Goal: Feedback & Contribution: Contribute content

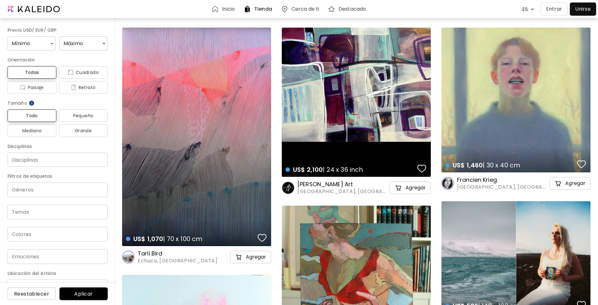
click at [579, 9] on div at bounding box center [582, 9] width 23 height 10
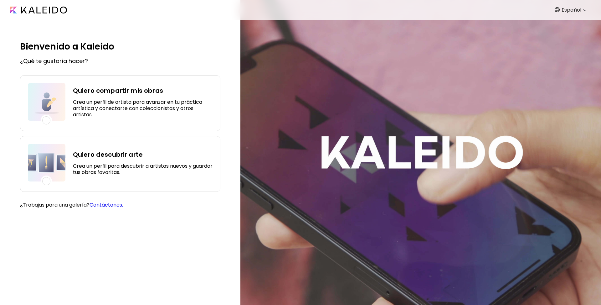
click at [139, 97] on div "Quiero compartir mis obras Crea un perfil de artista para avanzar en tu práctic…" at bounding box center [143, 102] width 140 height 38
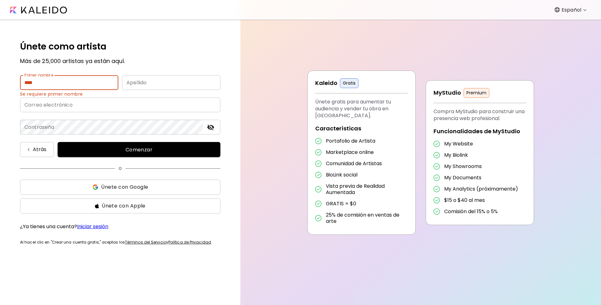
type input "****"
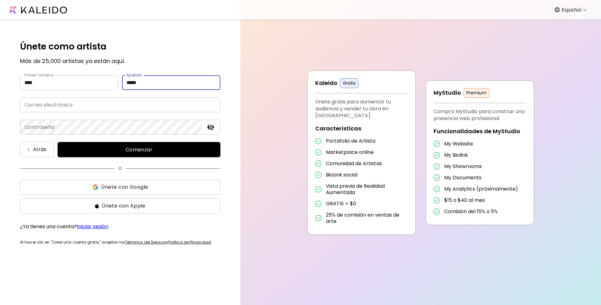
type input "*****"
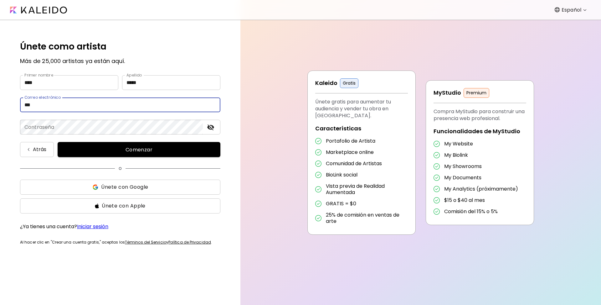
type input "**********"
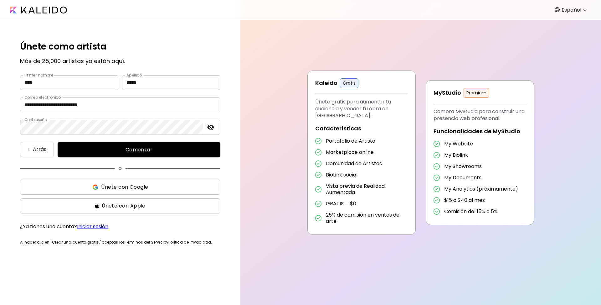
click at [138, 148] on span "Comenzar" at bounding box center [139, 149] width 148 height 7
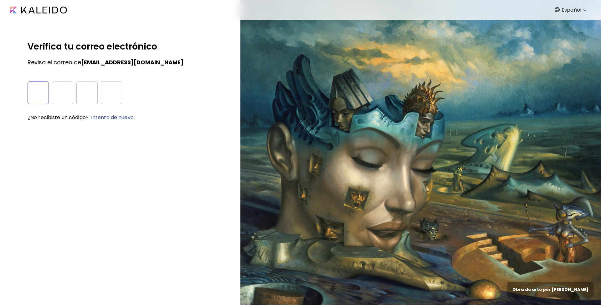
type input "*"
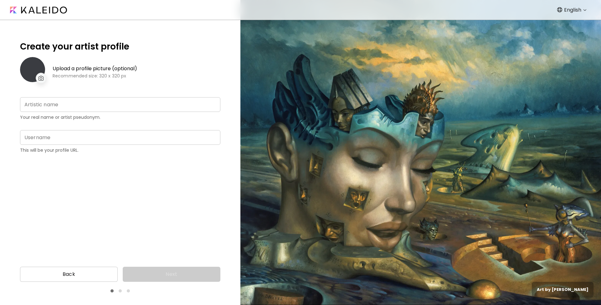
type input "**********"
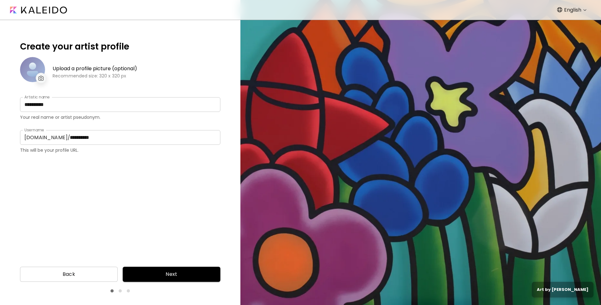
click at [38, 65] on div at bounding box center [32, 69] width 25 height 25
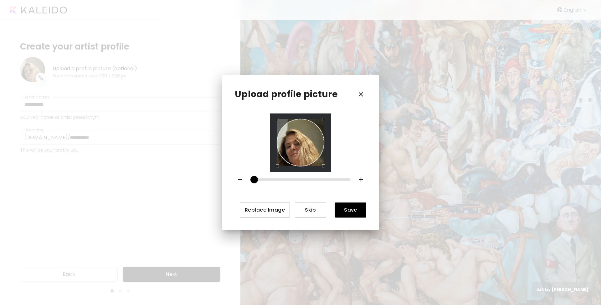
click at [298, 152] on div "Use the arrow keys to move the crop selection area" at bounding box center [300, 142] width 47 height 47
click at [352, 209] on span "Save" at bounding box center [350, 209] width 21 height 7
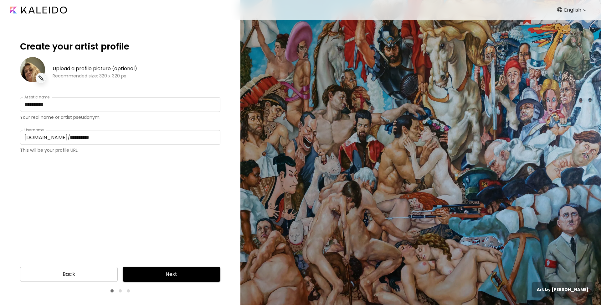
click at [67, 139] on input "**********" at bounding box center [142, 137] width 155 height 15
type input "*********"
drag, startPoint x: 155, startPoint y: 283, endPoint x: 160, endPoint y: 276, distance: 8.7
click at [157, 281] on div "Back Next" at bounding box center [120, 279] width 240 height 36
click at [160, 276] on span "Next" at bounding box center [172, 274] width 88 height 8
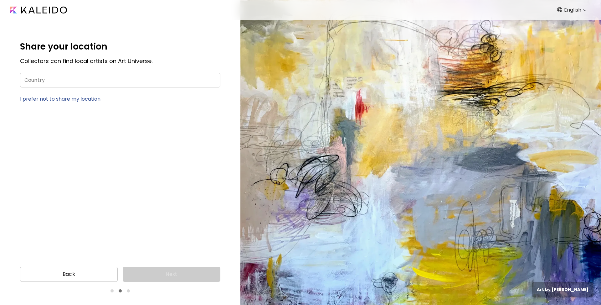
click at [74, 81] on input "Country" at bounding box center [120, 80] width 200 height 15
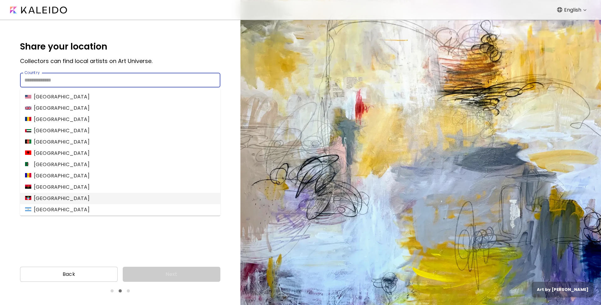
click at [66, 207] on li "Argentina" at bounding box center [120, 209] width 200 height 11
type input "*********"
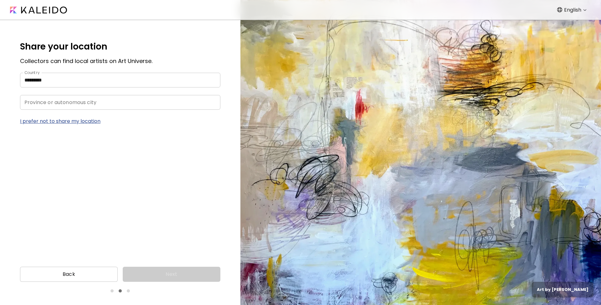
click at [47, 103] on input "Province or autonomous city" at bounding box center [114, 102] width 188 height 15
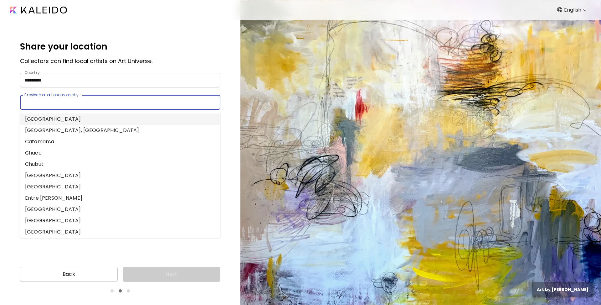
click at [59, 118] on li "Buenos Aires" at bounding box center [120, 118] width 200 height 11
type input "**********"
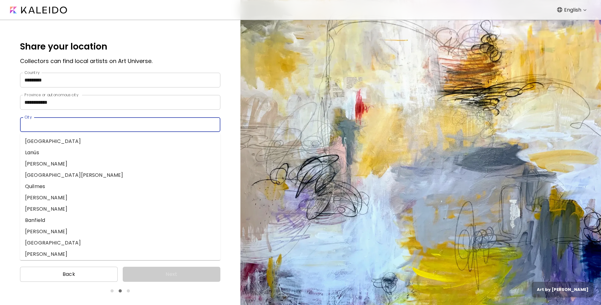
click at [91, 126] on input "City" at bounding box center [114, 124] width 188 height 15
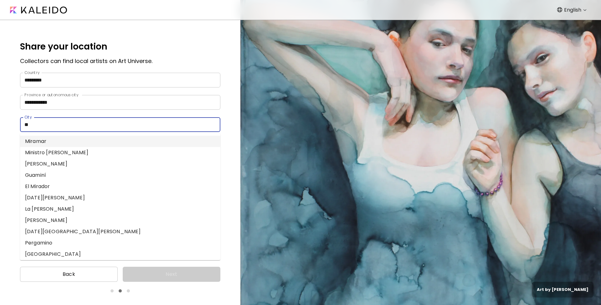
click at [79, 141] on li "Miramar" at bounding box center [120, 141] width 200 height 11
type input "*******"
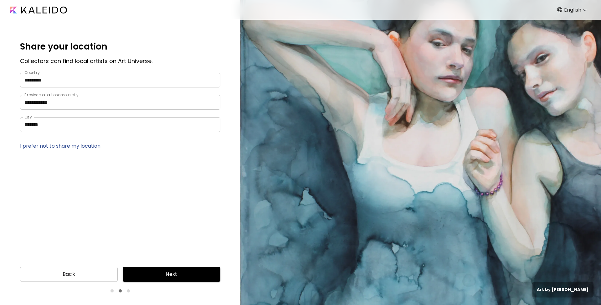
click at [172, 269] on button "Next" at bounding box center [172, 273] width 98 height 15
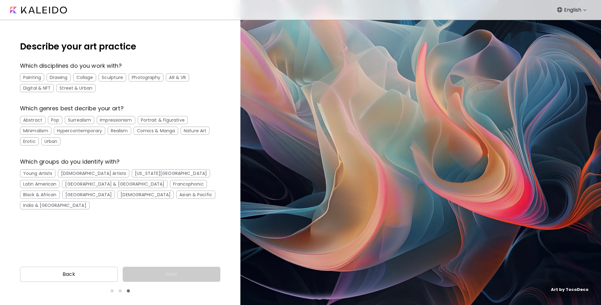
click at [37, 76] on div "Painting" at bounding box center [32, 77] width 24 height 8
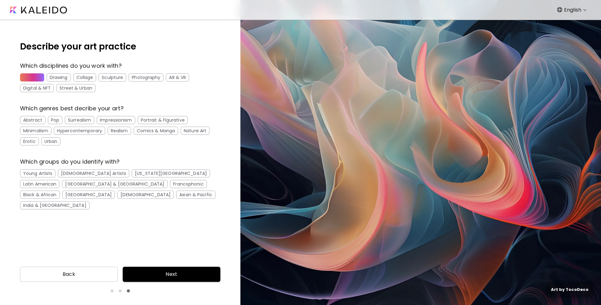
click at [59, 76] on div "Drawing" at bounding box center [59, 77] width 24 height 8
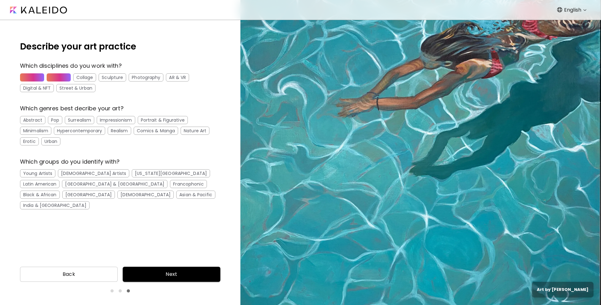
click at [37, 121] on div "Abstract" at bounding box center [32, 120] width 25 height 8
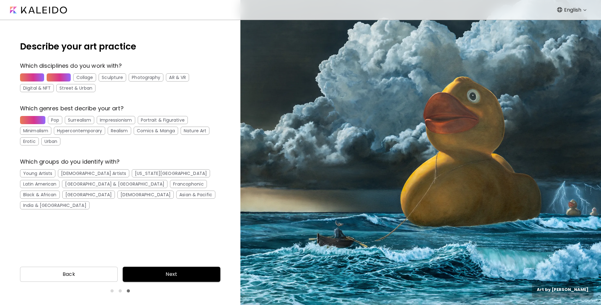
click at [196, 131] on div "Nature Art" at bounding box center [195, 130] width 29 height 8
click at [29, 141] on div "Erotic" at bounding box center [29, 141] width 19 height 8
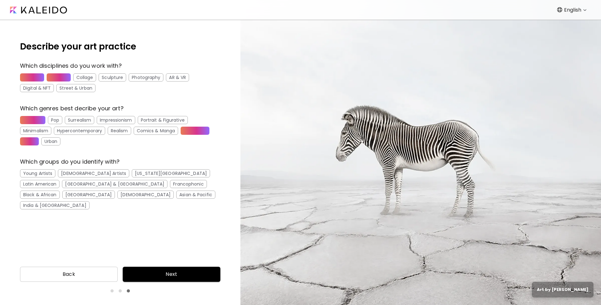
click at [84, 172] on div "[DEMOGRAPHIC_DATA] Artists" at bounding box center [93, 173] width 71 height 8
click at [59, 180] on div "Latin American" at bounding box center [39, 184] width 39 height 8
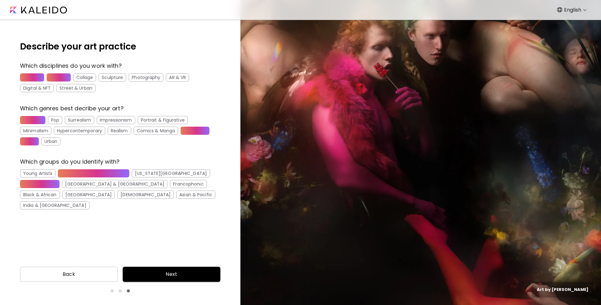
click at [188, 273] on span "Next" at bounding box center [172, 274] width 88 height 8
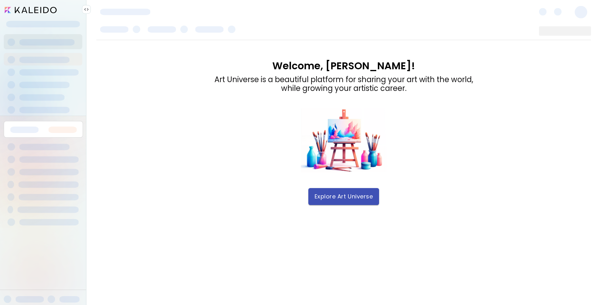
click at [357, 199] on span "Explore Art Universe" at bounding box center [344, 196] width 58 height 7
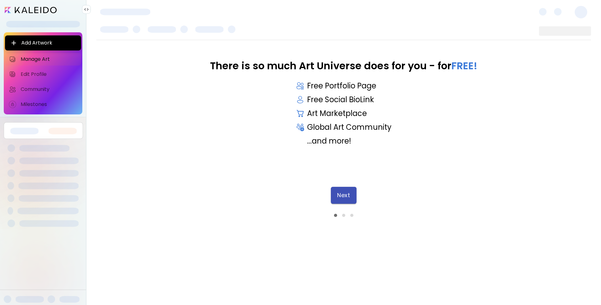
click at [347, 198] on span "Next" at bounding box center [343, 195] width 13 height 7
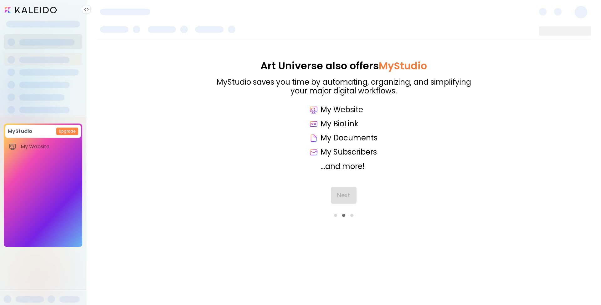
click at [346, 199] on div "Next" at bounding box center [343, 202] width 495 height 30
click at [347, 197] on span "Next" at bounding box center [343, 195] width 13 height 7
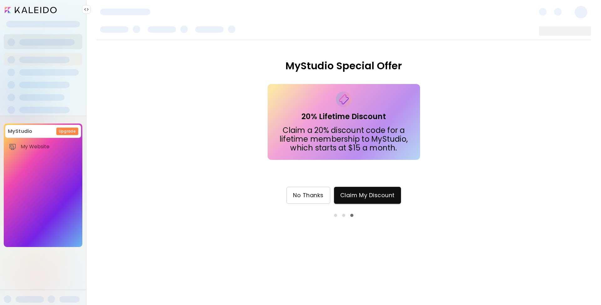
click at [322, 199] on button "No Thanks" at bounding box center [308, 195] width 44 height 17
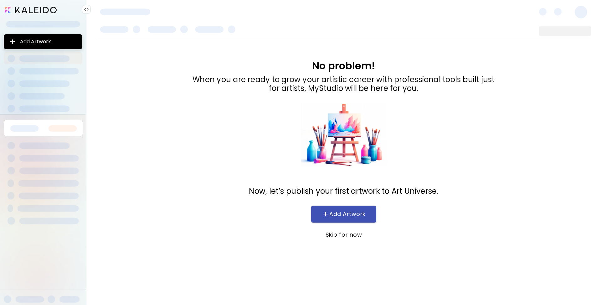
click at [356, 214] on span "Add Artwork" at bounding box center [343, 214] width 53 height 8
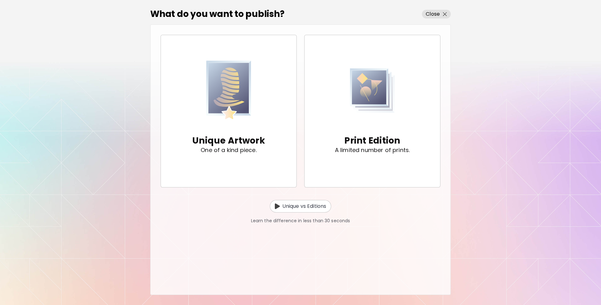
drag, startPoint x: 201, startPoint y: 212, endPoint x: 393, endPoint y: 194, distance: 192.6
click at [393, 195] on div "Unique vs Editions Learn the difference in less than 30 seconds" at bounding box center [301, 205] width 280 height 37
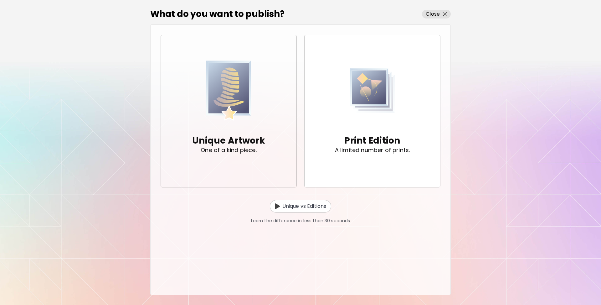
click at [259, 127] on div "Unique Artwork One of a kind piece." at bounding box center [228, 143] width 73 height 41
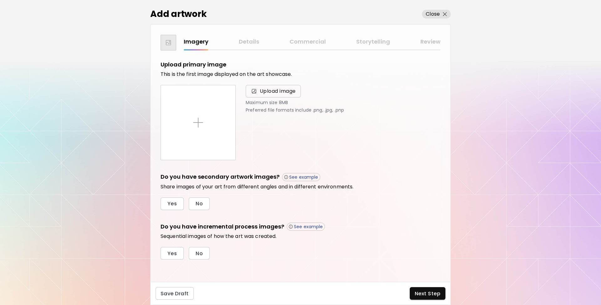
scroll to position [0, 0]
click at [256, 41] on div "Imagery Details Commercial Storytelling Review" at bounding box center [312, 41] width 257 height 9
click at [321, 44] on div "Imagery Details Commercial Storytelling Review" at bounding box center [312, 41] width 257 height 9
click at [164, 45] on div at bounding box center [169, 43] width 16 height 16
click at [284, 90] on span "Upload image" at bounding box center [278, 91] width 36 height 8
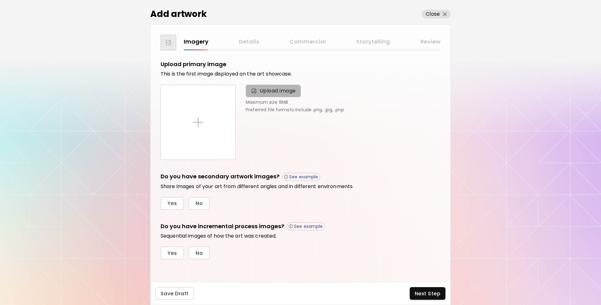
click at [0, 0] on input "Upload image" at bounding box center [0, 0] width 0 height 0
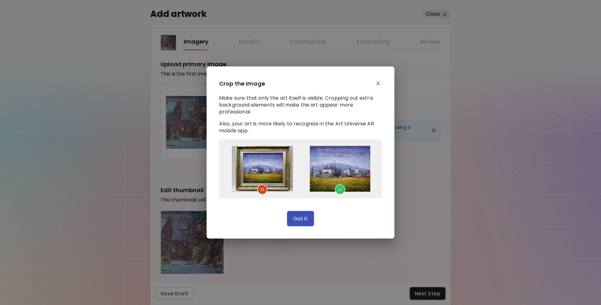
click at [307, 221] on span "Got it" at bounding box center [300, 218] width 15 height 7
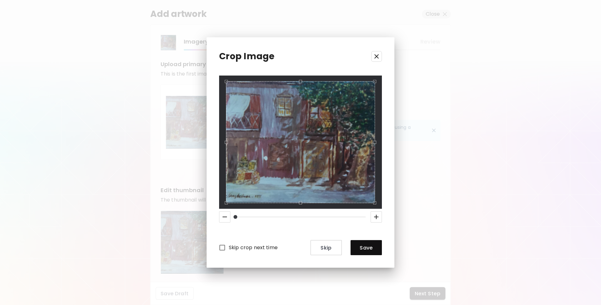
click at [391, 71] on div "Crop Image Skip crop next time Skip Save" at bounding box center [301, 152] width 188 height 230
click at [393, 223] on div "Crop Image Skip crop next time Skip Save" at bounding box center [301, 152] width 188 height 230
drag, startPoint x: 237, startPoint y: 218, endPoint x: 223, endPoint y: 218, distance: 14.7
click at [223, 218] on div at bounding box center [301, 216] width 168 height 16
click at [367, 249] on span "Save" at bounding box center [366, 247] width 21 height 7
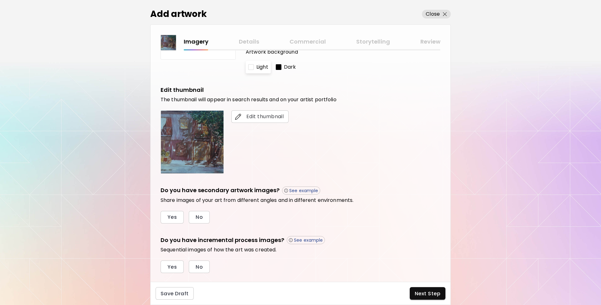
scroll to position [114, 0]
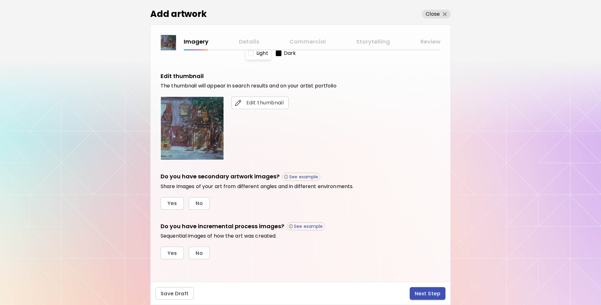
click at [426, 293] on span "Next Step" at bounding box center [428, 293] width 26 height 7
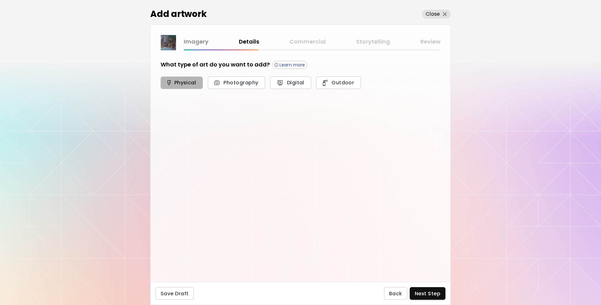
click at [181, 84] on span "Physical" at bounding box center [181, 82] width 28 height 7
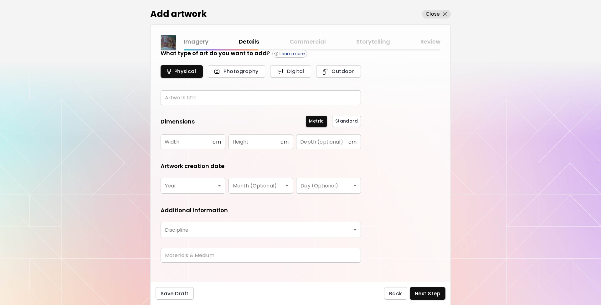
scroll to position [17, 0]
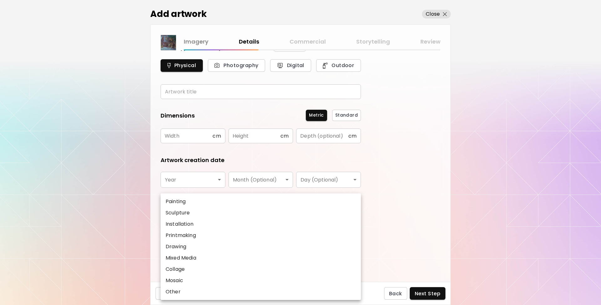
click at [351, 223] on body "kaleido.art/InesCarro Add Artwork Manage Art Edit Profile My BioLink Community …" at bounding box center [300, 152] width 601 height 305
click at [424, 218] on div at bounding box center [300, 152] width 601 height 305
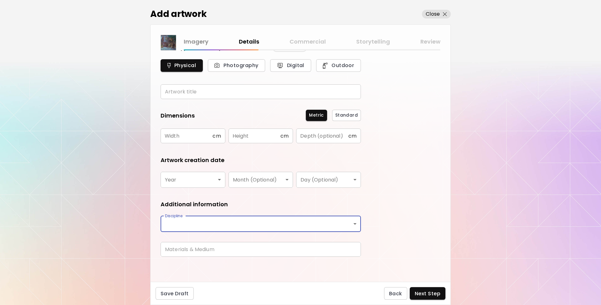
click at [346, 227] on body "kaleido.art/InesCarro Add Artwork Manage Art Edit Profile My BioLink Community …" at bounding box center [300, 152] width 601 height 305
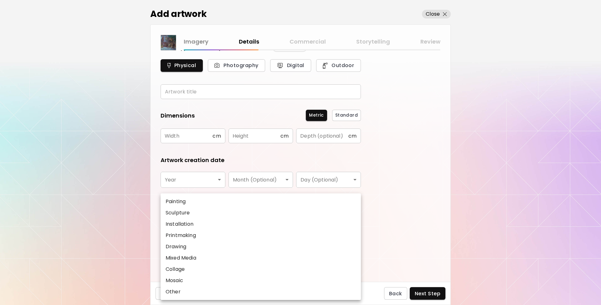
click at [280, 198] on li "Painting" at bounding box center [261, 201] width 200 height 11
type input "********"
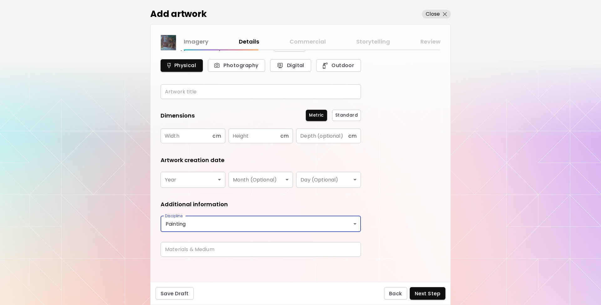
click at [217, 181] on body "kaleido.art/InesCarro Add Artwork Manage Art Edit Profile My BioLink Community …" at bounding box center [300, 152] width 601 height 305
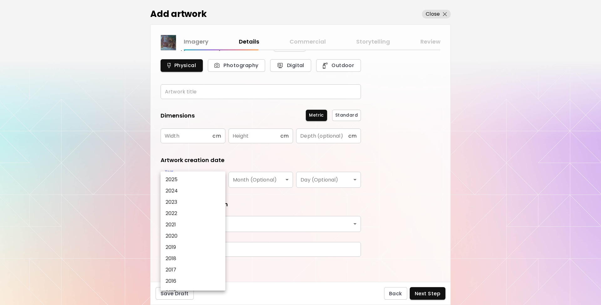
click at [193, 237] on li "2020" at bounding box center [195, 235] width 68 height 11
type input "****"
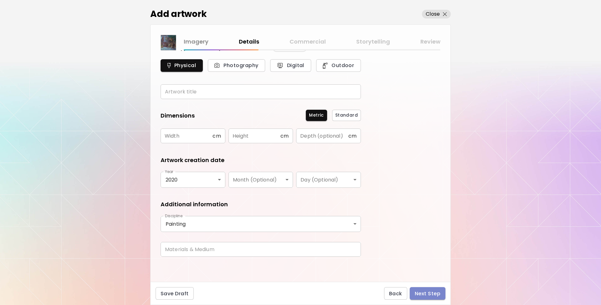
click at [431, 295] on span "Next Step" at bounding box center [428, 293] width 26 height 7
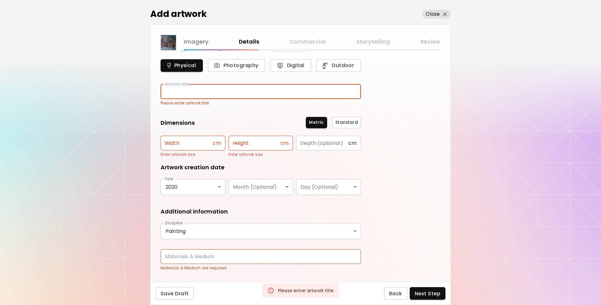
click at [224, 95] on input "text" at bounding box center [261, 91] width 200 height 15
type input "*"
click at [198, 142] on input "text" at bounding box center [187, 143] width 52 height 15
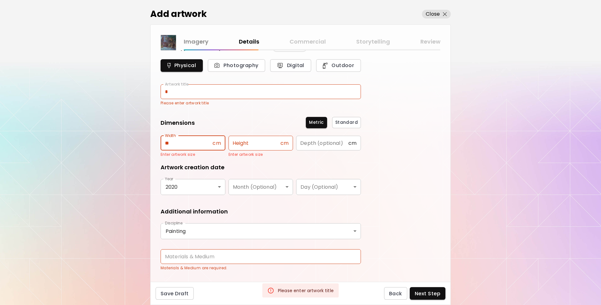
type input "**"
click at [224, 253] on input "text" at bounding box center [261, 256] width 200 height 15
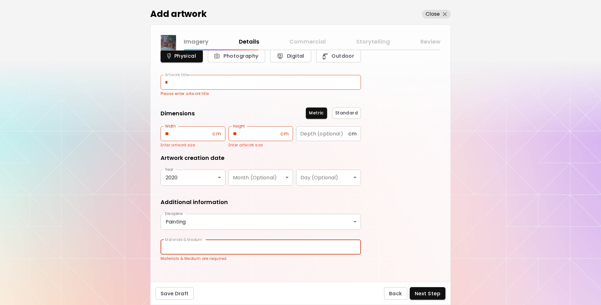
scroll to position [31, 0]
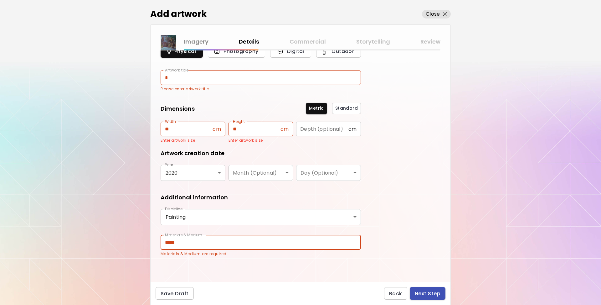
type input "*****"
click at [429, 296] on span "Next Step" at bounding box center [428, 293] width 26 height 7
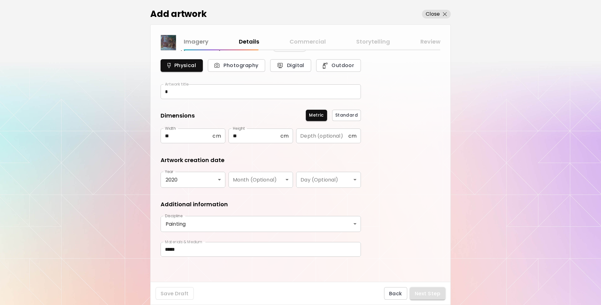
scroll to position [17, 0]
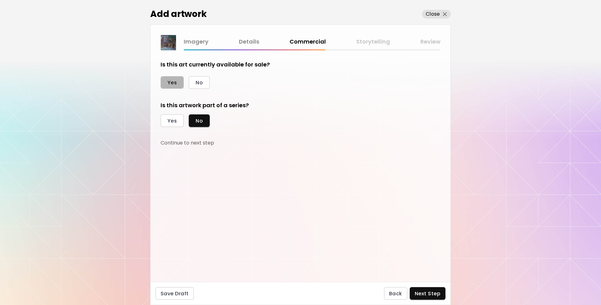
click at [176, 82] on span "Yes" at bounding box center [171, 82] width 9 height 7
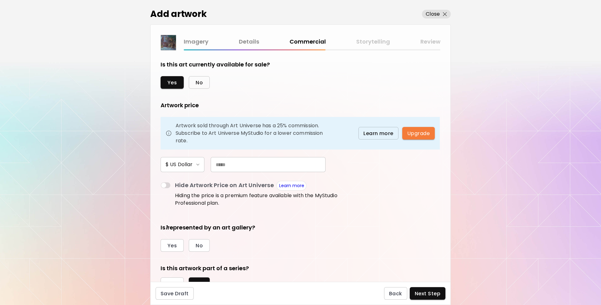
click at [201, 82] on span "No" at bounding box center [199, 82] width 7 height 7
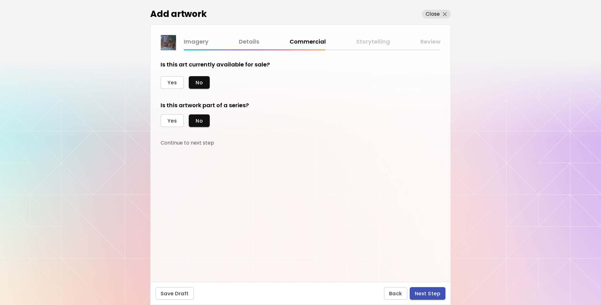
click at [428, 295] on span "Next Step" at bounding box center [428, 293] width 26 height 7
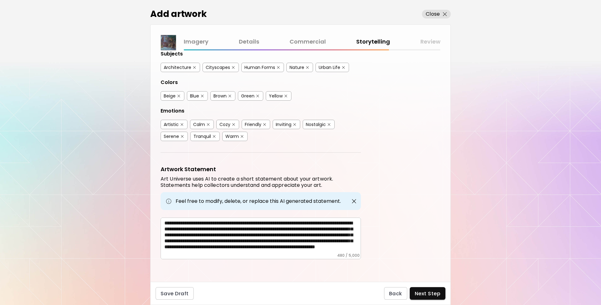
scroll to position [9, 0]
click at [431, 298] on button "Next Step" at bounding box center [428, 293] width 36 height 13
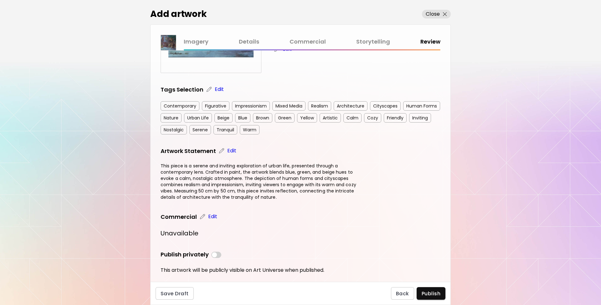
scroll to position [103, 0]
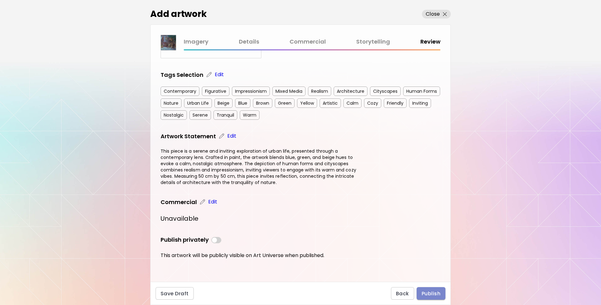
click at [432, 292] on span "Publish" at bounding box center [431, 293] width 19 height 7
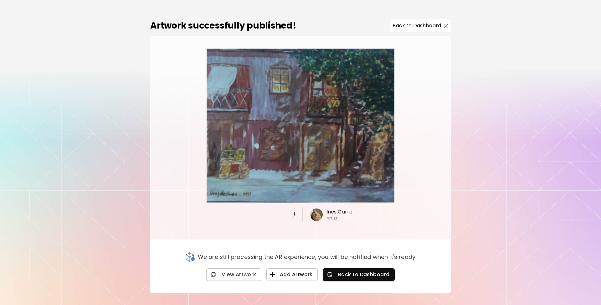
click at [306, 279] on button "Add Artwork" at bounding box center [291, 274] width 51 height 13
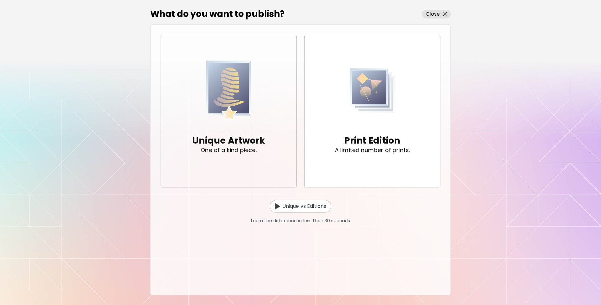
click at [251, 118] on img "button" at bounding box center [228, 90] width 45 height 65
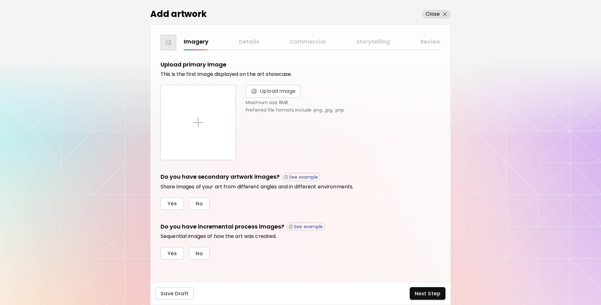
scroll to position [0, 0]
click at [282, 92] on span "Upload image" at bounding box center [278, 91] width 36 height 8
click at [0, 0] on input "Upload image" at bounding box center [0, 0] width 0 height 0
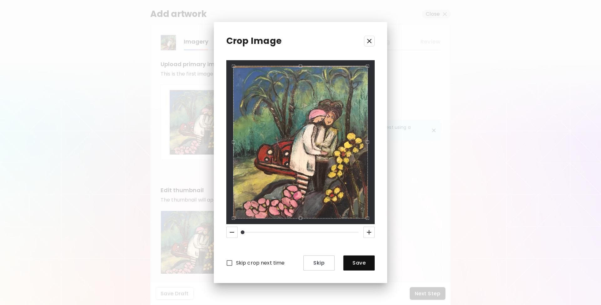
click at [372, 229] on div "Skip crop next time Skip Save" at bounding box center [300, 165] width 149 height 210
click at [233, 233] on icon "button" at bounding box center [232, 232] width 8 height 8
click at [234, 183] on div "Use the arrow keys to move the crop selection area" at bounding box center [300, 142] width 135 height 152
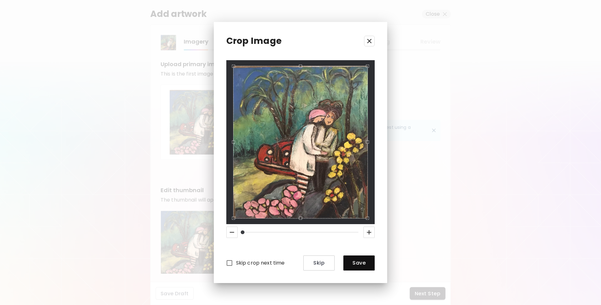
click at [360, 104] on div "Use the arrow keys to move the crop selection area" at bounding box center [300, 142] width 135 height 152
click at [367, 264] on span "Save" at bounding box center [358, 262] width 21 height 7
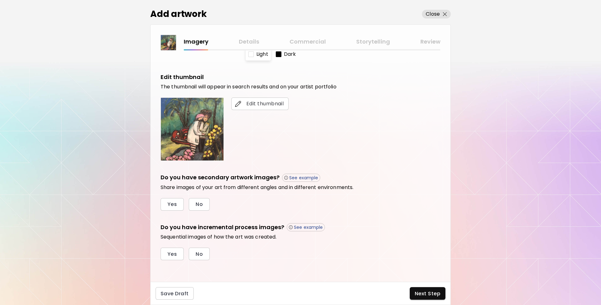
scroll to position [114, 0]
click at [426, 292] on span "Next Step" at bounding box center [428, 293] width 26 height 7
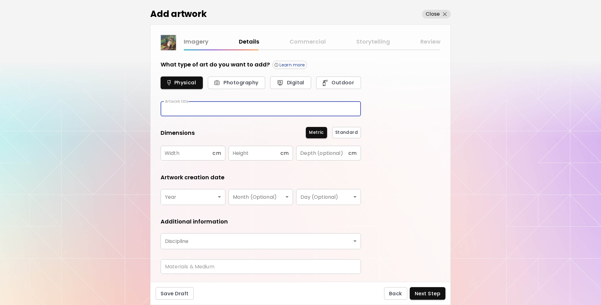
click at [315, 109] on input "text" at bounding box center [261, 108] width 200 height 15
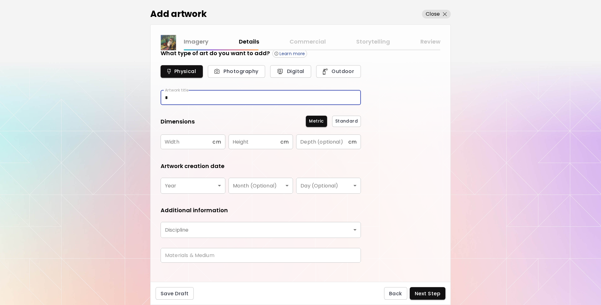
scroll to position [17, 0]
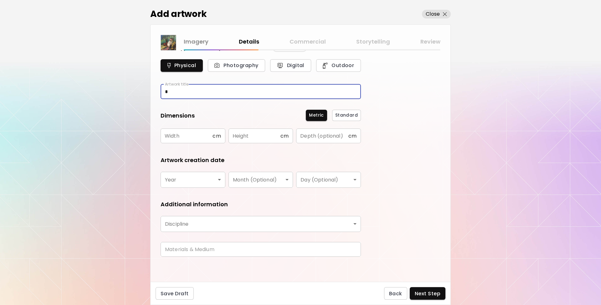
type input "*"
click at [190, 137] on input "text" at bounding box center [187, 135] width 52 height 15
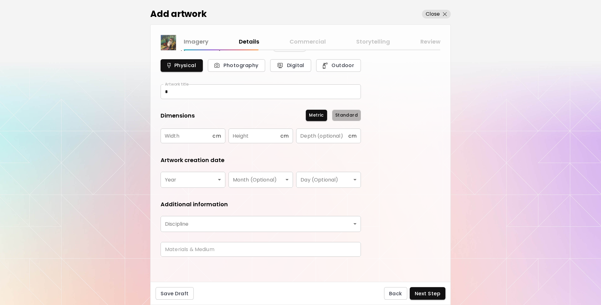
click at [349, 114] on span "Standard" at bounding box center [346, 115] width 23 height 7
click at [317, 113] on span "Metric" at bounding box center [316, 115] width 15 height 7
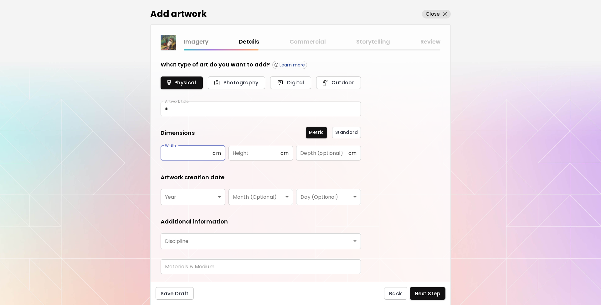
click at [202, 154] on input "text" at bounding box center [187, 153] width 52 height 15
type input "**"
click at [217, 197] on body "kaleido.art/InesCarro Add Artwork Manage Art Edit Profile My BioLink Community …" at bounding box center [300, 152] width 601 height 305
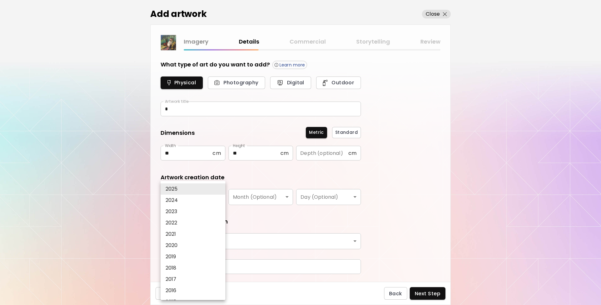
click at [184, 242] on li "2020" at bounding box center [195, 244] width 68 height 11
type input "****"
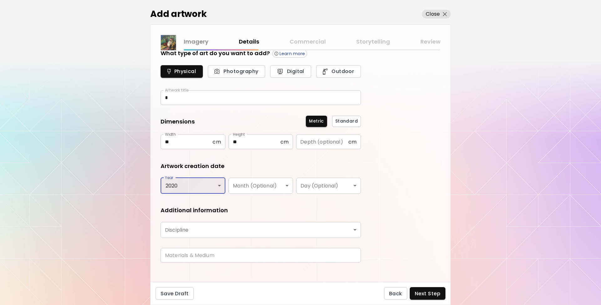
scroll to position [17, 0]
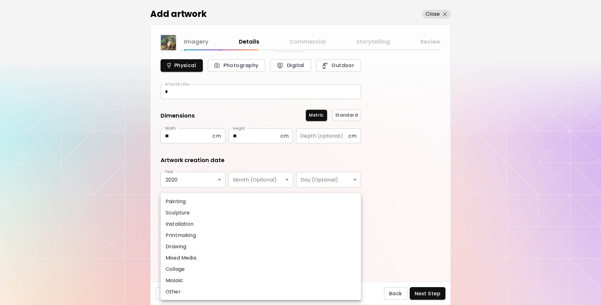
click at [325, 217] on body "kaleido.art/InesCarro Add Artwork Manage Art Edit Profile My BioLink Community …" at bounding box center [300, 152] width 601 height 305
click at [216, 202] on li "Painting" at bounding box center [261, 201] width 200 height 11
type input "********"
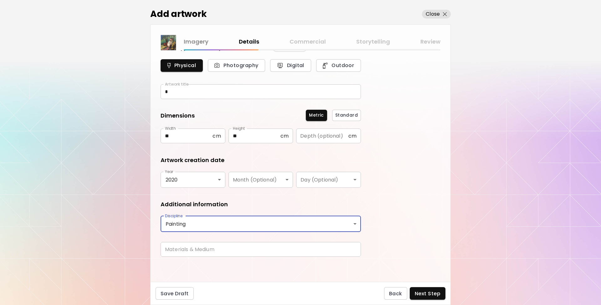
click at [252, 249] on input "text" at bounding box center [261, 249] width 200 height 15
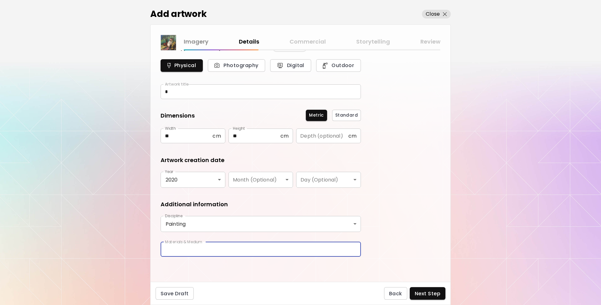
type input "*****"
click at [430, 293] on span "Next Step" at bounding box center [428, 293] width 26 height 7
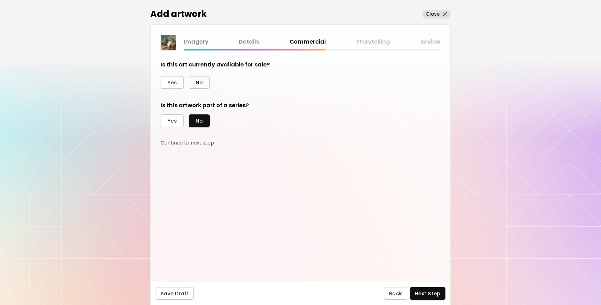
click at [206, 84] on button "No" at bounding box center [199, 82] width 21 height 13
click at [434, 290] on span "Next Step" at bounding box center [428, 293] width 26 height 7
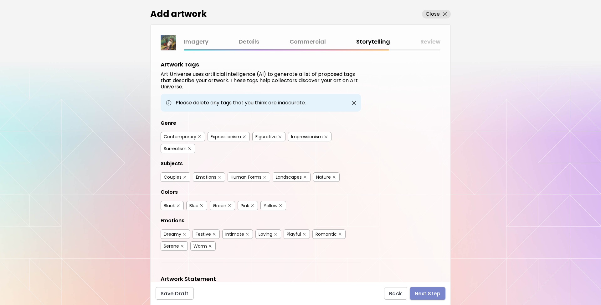
click at [436, 295] on span "Next Step" at bounding box center [428, 293] width 26 height 7
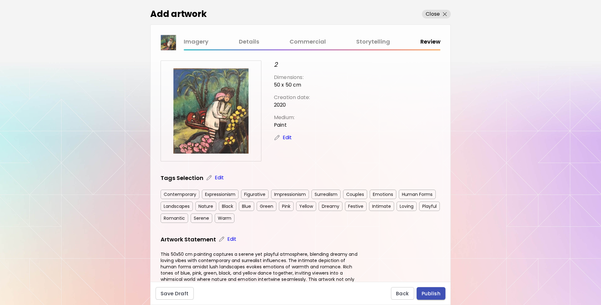
click at [436, 295] on span "Publish" at bounding box center [431, 293] width 19 height 7
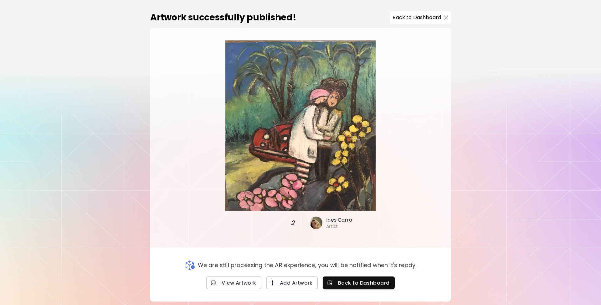
click at [303, 222] on div "2 Ines Carro Artist" at bounding box center [300, 222] width 61 height 14
click at [287, 281] on span "Add Artwork" at bounding box center [291, 282] width 41 height 7
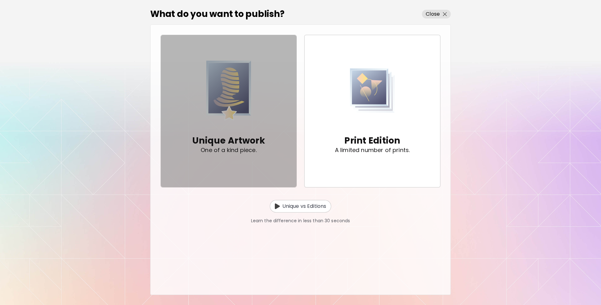
click at [249, 144] on p "Unique Artwork" at bounding box center [228, 140] width 73 height 13
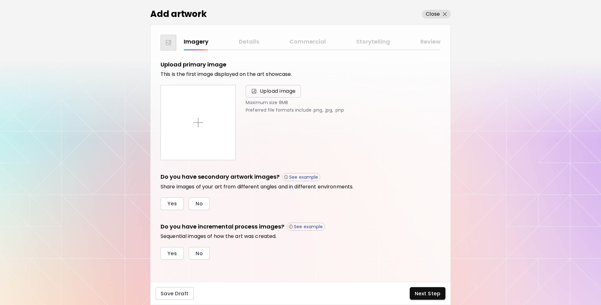
click at [269, 89] on span "Upload image" at bounding box center [278, 91] width 36 height 8
click at [0, 0] on input "Upload image" at bounding box center [0, 0] width 0 height 0
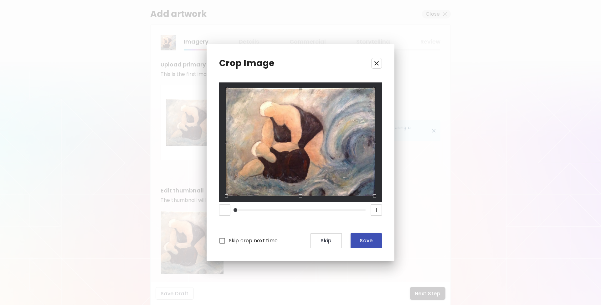
click at [362, 242] on span "Save" at bounding box center [366, 240] width 21 height 7
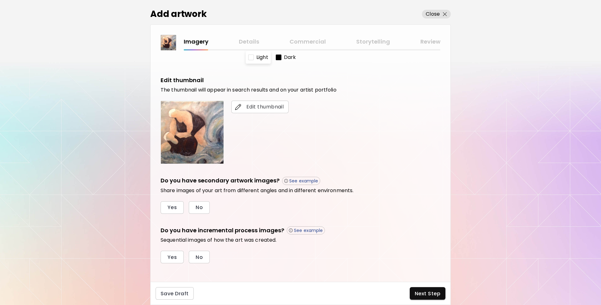
scroll to position [114, 0]
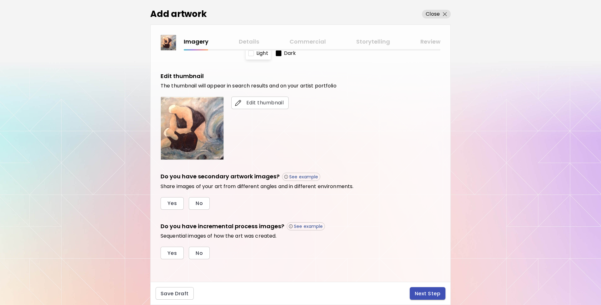
click at [432, 290] on span "Next Step" at bounding box center [428, 293] width 26 height 7
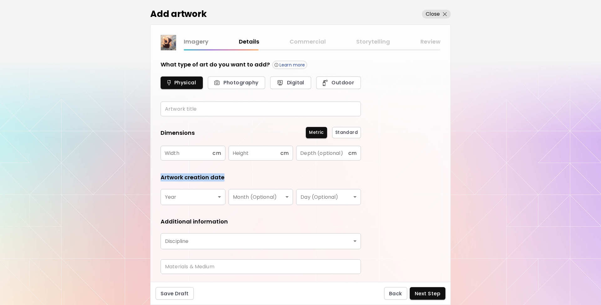
drag, startPoint x: 223, startPoint y: 177, endPoint x: 156, endPoint y: 180, distance: 67.7
click at [156, 180] on div "What type of art do you want to add? Learn more Physical Photography Digital Ou…" at bounding box center [301, 165] width 300 height 231
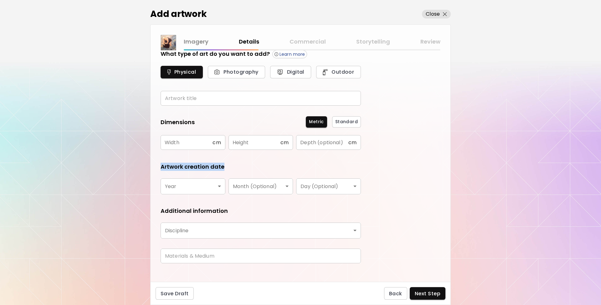
scroll to position [17, 0]
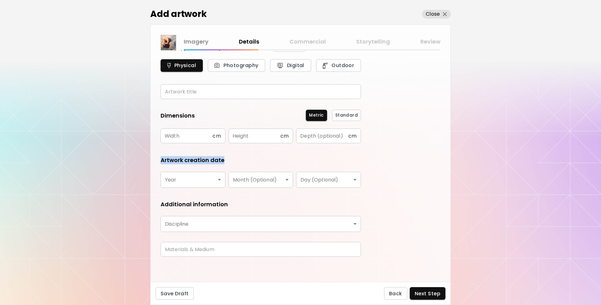
click at [196, 225] on body "kaleido.art/InesCarro Add Artwork Manage Art Edit Profile My BioLink Community …" at bounding box center [300, 152] width 601 height 305
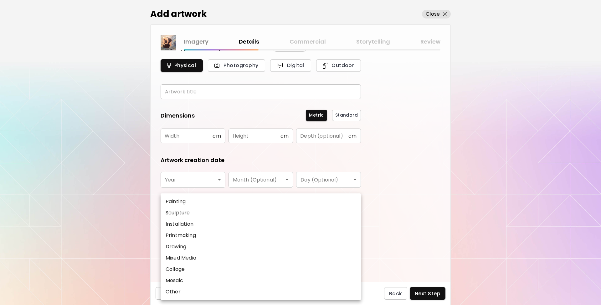
click at [390, 221] on div at bounding box center [300, 152] width 601 height 305
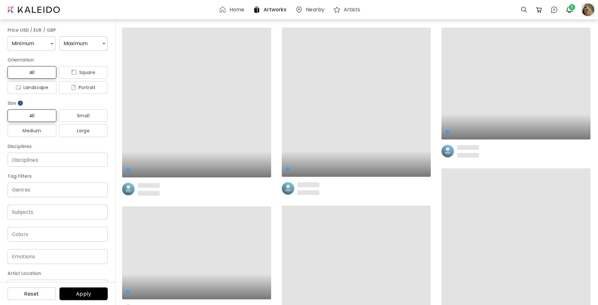
click at [583, 9] on div at bounding box center [588, 10] width 14 height 14
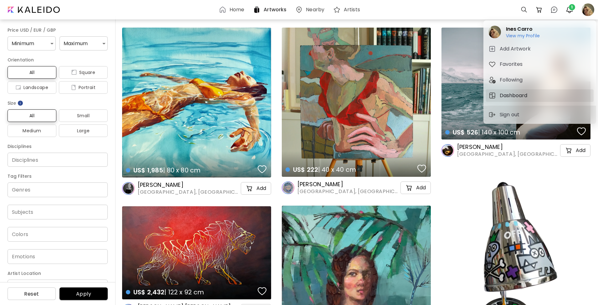
click at [524, 96] on h5 "Dashboard" at bounding box center [514, 96] width 29 height 8
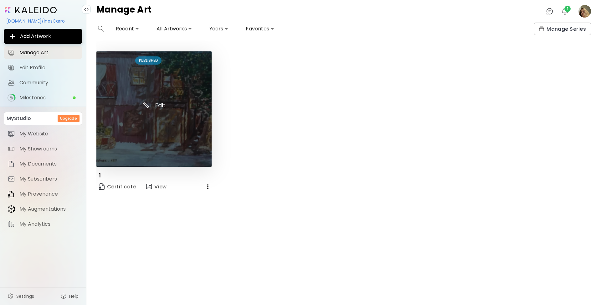
click at [184, 113] on img at bounding box center [153, 108] width 115 height 115
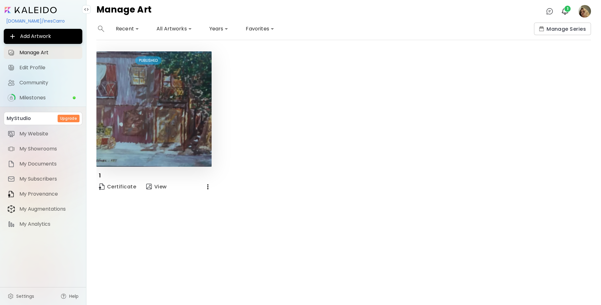
click at [154, 59] on div "PUBLISHED" at bounding box center [148, 60] width 26 height 8
click at [578, 31] on span "Manage Series" at bounding box center [562, 29] width 47 height 7
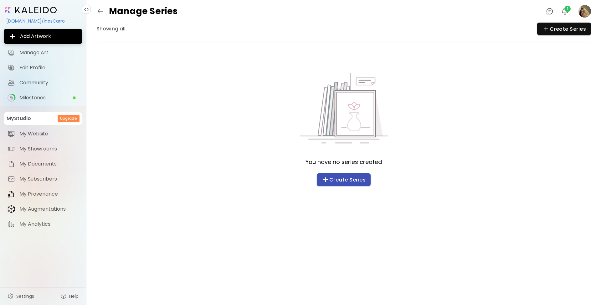
click at [336, 183] on button "Create Series" at bounding box center [344, 179] width 54 height 13
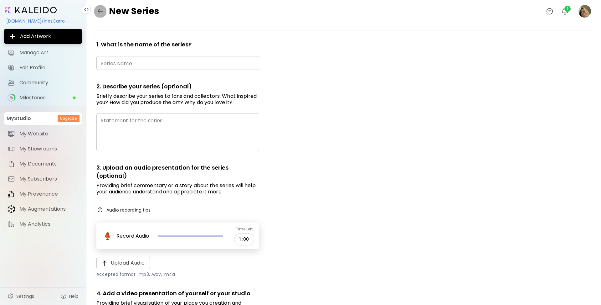
click at [104, 9] on button "button" at bounding box center [100, 11] width 13 height 13
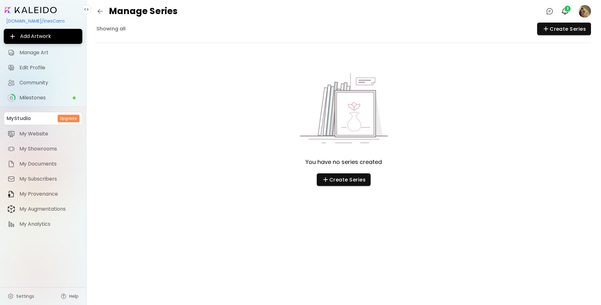
click at [96, 12] on button "button" at bounding box center [100, 11] width 13 height 13
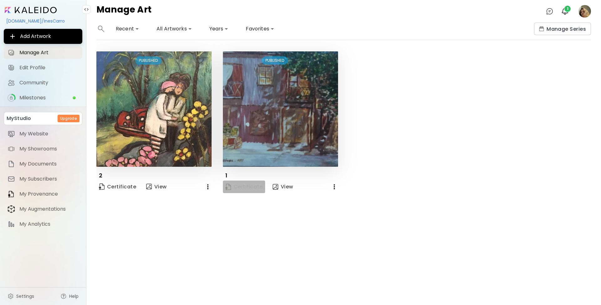
click at [252, 184] on span "Certificate" at bounding box center [243, 186] width 37 height 7
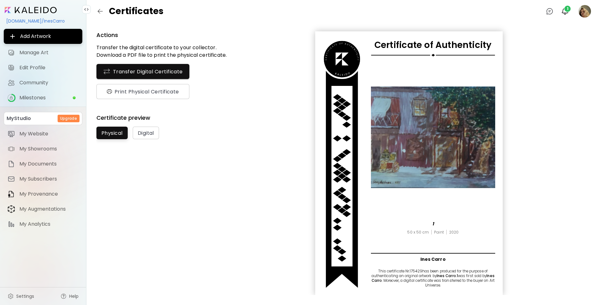
scroll to position [2, 0]
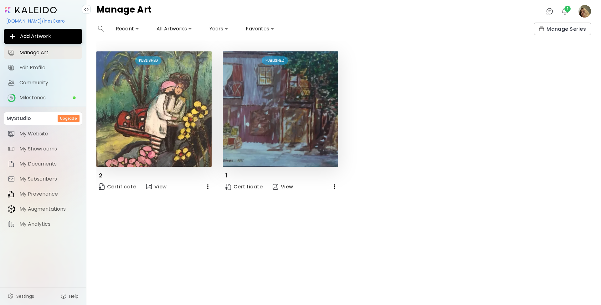
click at [208, 187] on icon "button" at bounding box center [208, 187] width 8 height 8
click at [288, 226] on div at bounding box center [300, 152] width 601 height 305
click at [207, 185] on icon "button" at bounding box center [208, 187] width 8 height 8
click at [160, 124] on div at bounding box center [300, 152] width 601 height 305
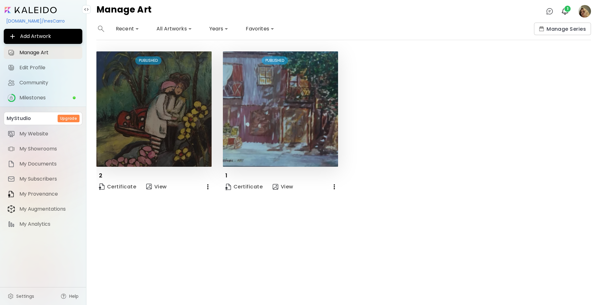
click at [167, 92] on img at bounding box center [153, 108] width 115 height 115
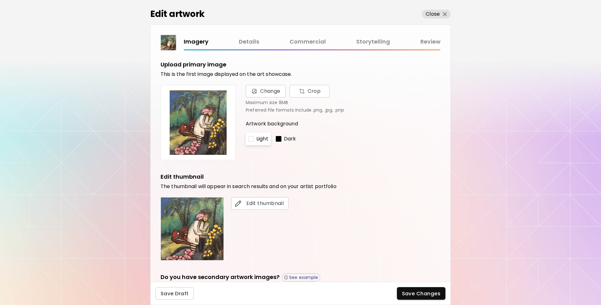
click at [257, 48] on div "Imagery Details Commercial Storytelling Review" at bounding box center [312, 43] width 257 height 13
click at [257, 39] on link "Details" at bounding box center [249, 41] width 20 height 9
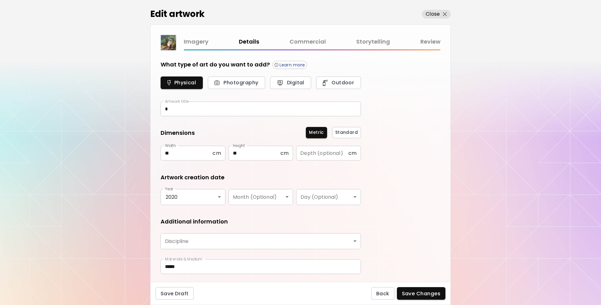
type input "********"
click at [444, 13] on img "button" at bounding box center [445, 14] width 4 height 4
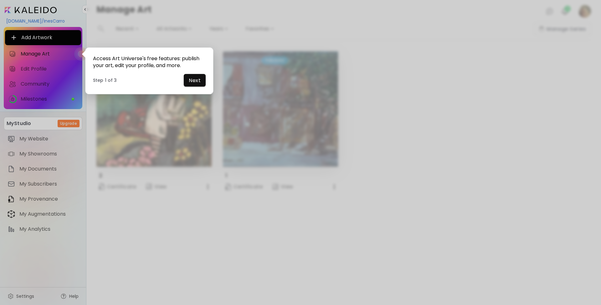
click at [217, 59] on div at bounding box center [300, 152] width 601 height 305
click at [205, 82] on button "Next" at bounding box center [195, 80] width 22 height 13
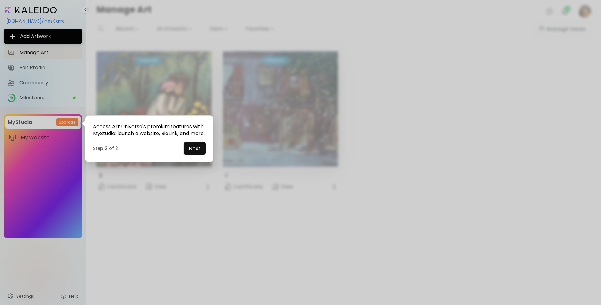
click at [187, 162] on div "Access Art Universe's premium features with MyStudio: launch a website, BioLink…" at bounding box center [149, 138] width 128 height 46
click at [190, 154] on button "Next" at bounding box center [195, 148] width 22 height 13
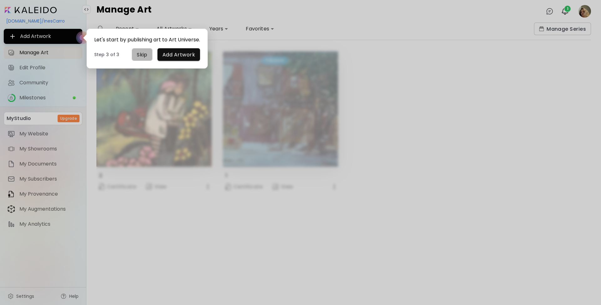
click at [141, 60] on button "Skip" at bounding box center [142, 54] width 21 height 13
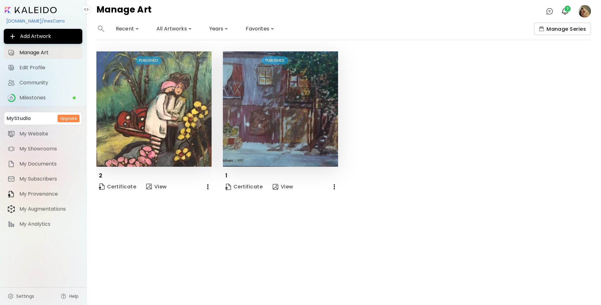
click at [551, 30] on span "Manage Series" at bounding box center [562, 29] width 47 height 7
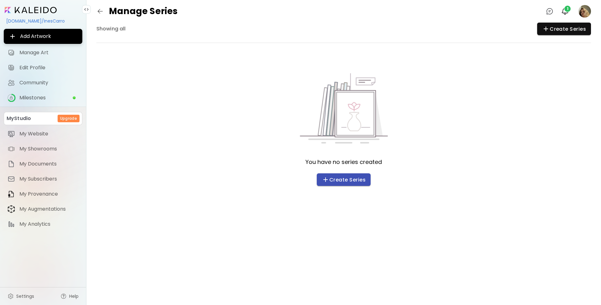
click at [362, 182] on span "Create Series" at bounding box center [344, 180] width 44 height 8
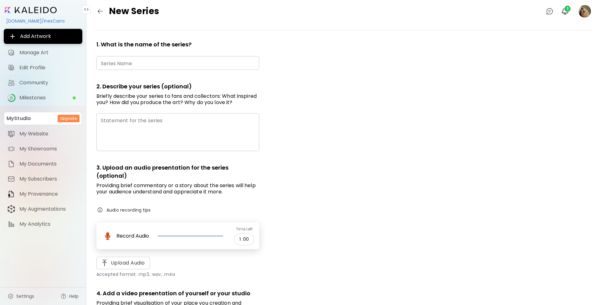
click at [200, 68] on input "text" at bounding box center [177, 63] width 163 height 15
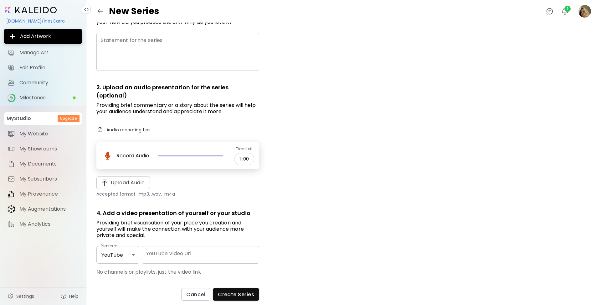
scroll to position [88, 0]
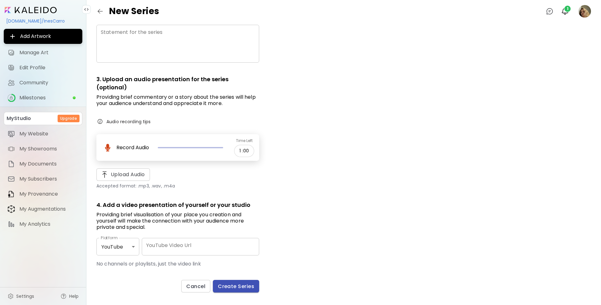
type input "**********"
click at [239, 284] on span "Create Series" at bounding box center [236, 286] width 36 height 7
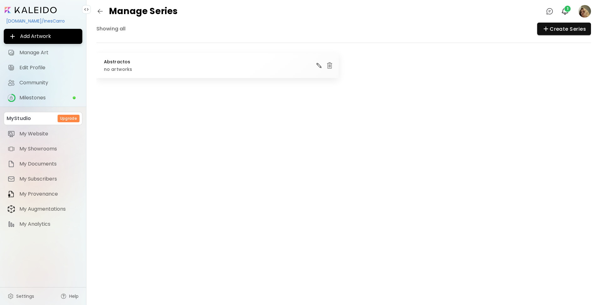
click at [159, 66] on div "Abstractos no artworks" at bounding box center [217, 65] width 242 height 25
click at [109, 28] on h6 "Showing all" at bounding box center [110, 29] width 29 height 8
click at [96, 14] on img "button" at bounding box center [100, 12] width 8 height 8
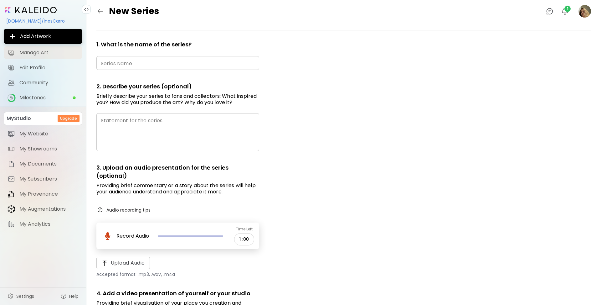
click at [53, 52] on span "Manage Art" at bounding box center [48, 52] width 59 height 6
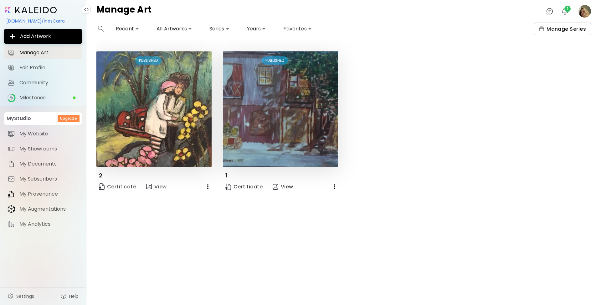
click at [551, 30] on span "Manage Series" at bounding box center [562, 29] width 47 height 7
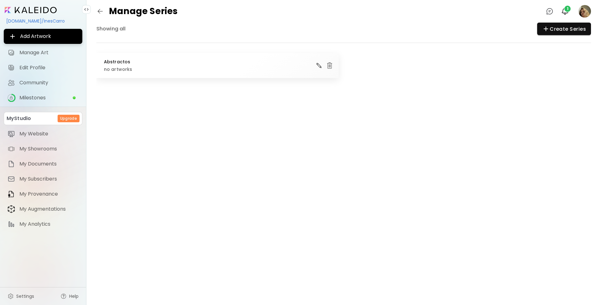
click at [162, 67] on div "Abstractos no artworks" at bounding box center [217, 65] width 242 height 25
click at [115, 59] on h6 "Abstractos" at bounding box center [118, 61] width 28 height 5
click at [115, 28] on h6 "Showing all" at bounding box center [110, 29] width 29 height 8
click at [543, 30] on icon "button" at bounding box center [546, 29] width 8 height 8
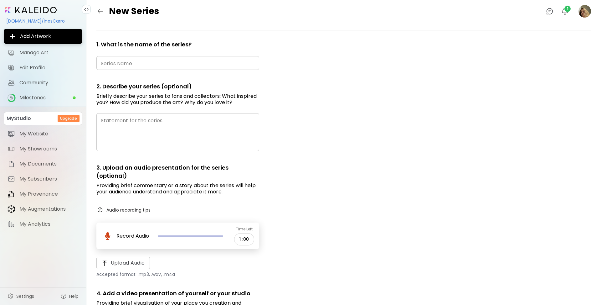
scroll to position [88, 0]
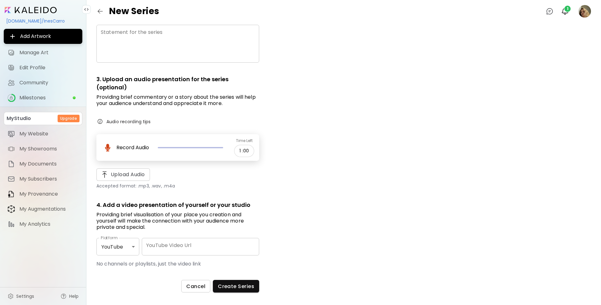
click at [195, 285] on span "Cancel" at bounding box center [195, 286] width 19 height 7
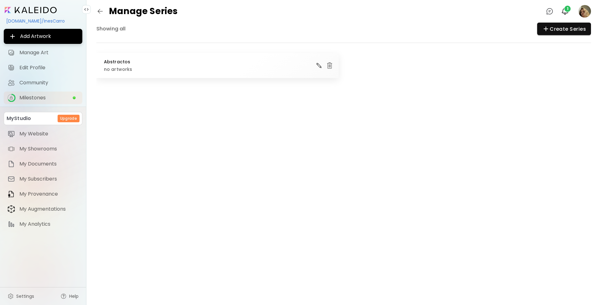
click at [51, 97] on span "Milestones" at bounding box center [45, 98] width 53 height 6
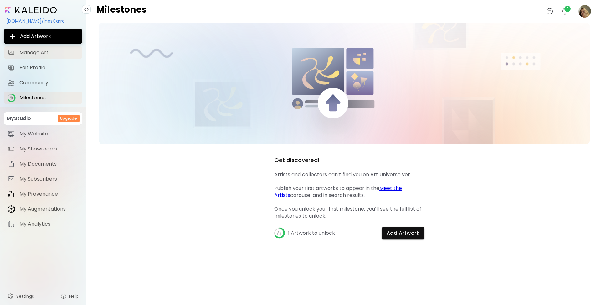
click at [51, 53] on span "Manage Art" at bounding box center [48, 52] width 59 height 6
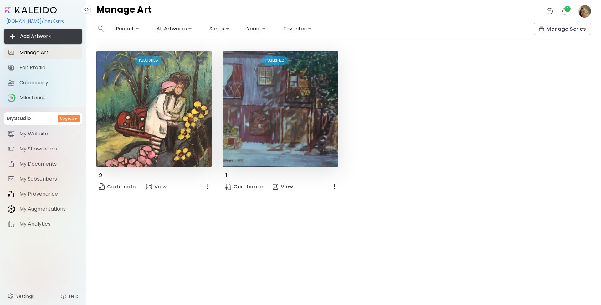
click at [58, 37] on span "Add Artwork" at bounding box center [43, 37] width 69 height 8
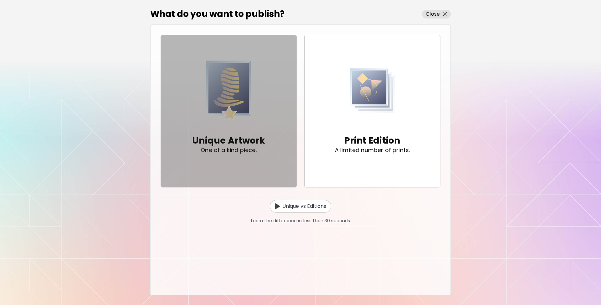
click at [264, 88] on span "Unique Artwork One of a kind piece." at bounding box center [229, 111] width 126 height 106
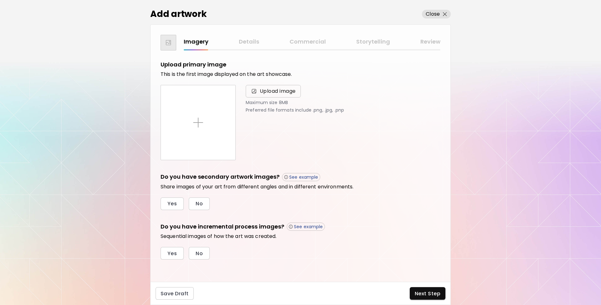
click at [259, 94] on span "Upload image" at bounding box center [273, 91] width 45 height 8
click at [0, 0] on input "Upload image" at bounding box center [0, 0] width 0 height 0
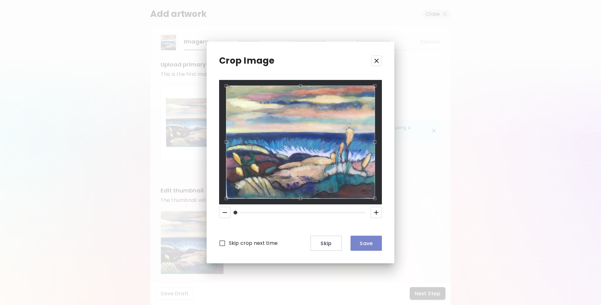
click at [364, 239] on button "Save" at bounding box center [366, 242] width 31 height 15
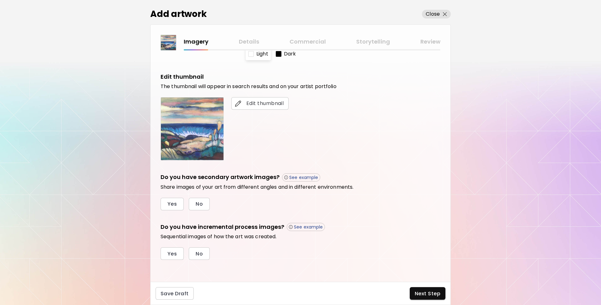
scroll to position [114, 0]
click at [428, 289] on button "Next Step" at bounding box center [428, 293] width 36 height 13
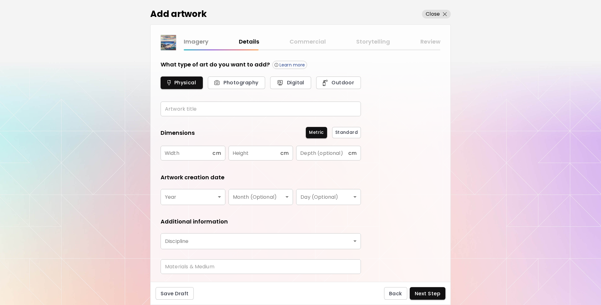
click at [246, 109] on input "text" at bounding box center [261, 108] width 200 height 15
type input "*"
click at [219, 155] on span "cm" at bounding box center [217, 153] width 8 height 6
click at [206, 155] on input "text" at bounding box center [187, 153] width 52 height 15
type input "**"
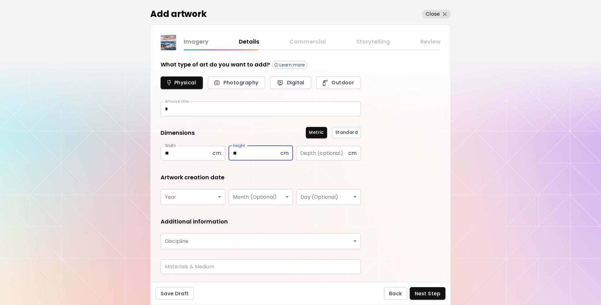
type input "**"
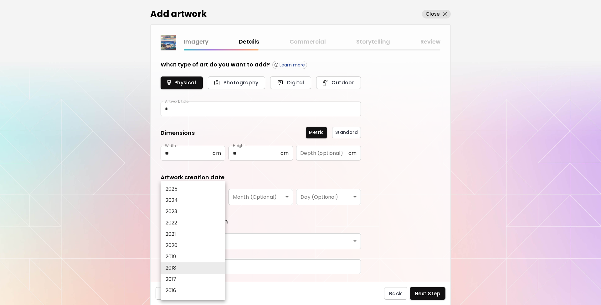
type input "****"
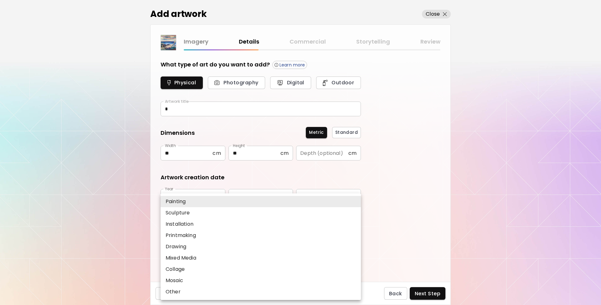
click at [242, 243] on body "kaleido.art/InesCarro Add Artwork Manage Art Edit Profile My BioLink Community …" at bounding box center [300, 152] width 601 height 305
click at [197, 201] on li "Painting" at bounding box center [261, 201] width 200 height 11
type input "********"
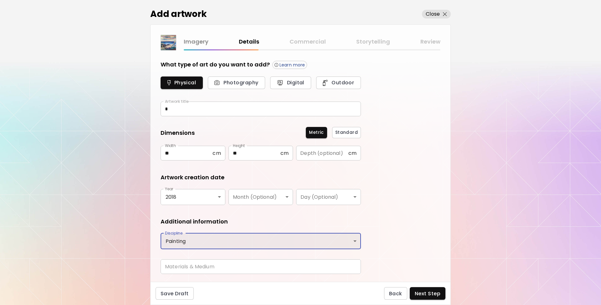
scroll to position [17, 0]
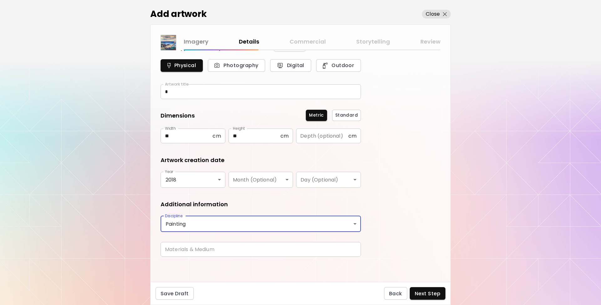
click at [249, 254] on input "text" at bounding box center [261, 249] width 200 height 15
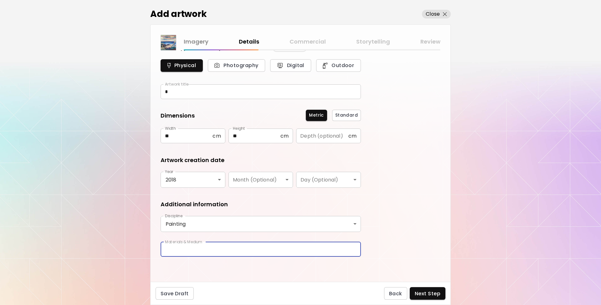
type input "*****"
click at [434, 290] on span "Next Step" at bounding box center [428, 293] width 26 height 7
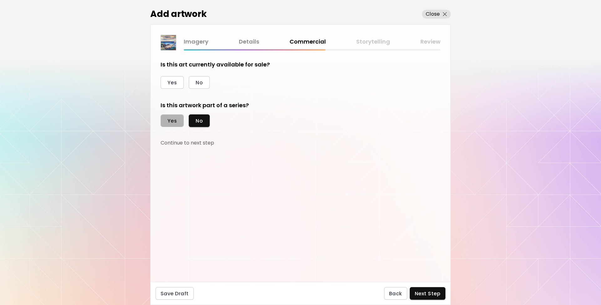
click at [176, 124] on span "Yes" at bounding box center [171, 120] width 9 height 7
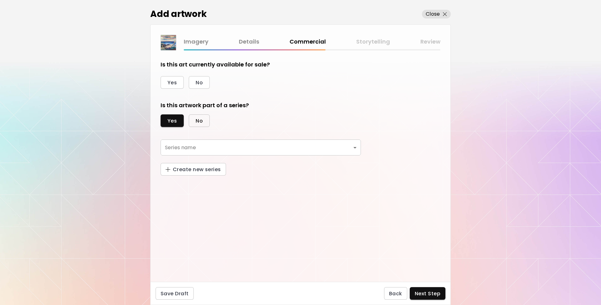
click at [200, 118] on span "No" at bounding box center [199, 120] width 7 height 7
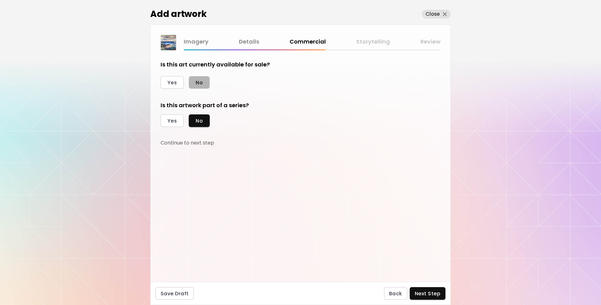
click at [194, 83] on button "No" at bounding box center [199, 82] width 21 height 13
click at [421, 293] on span "Next Step" at bounding box center [428, 293] width 26 height 7
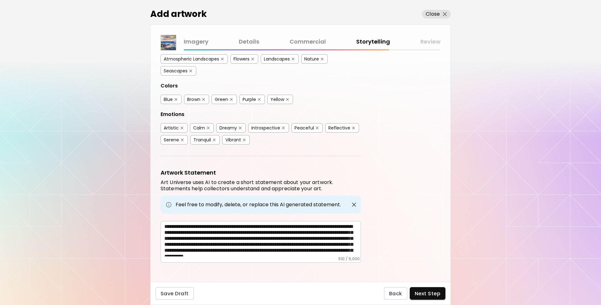
scroll to position [110, 0]
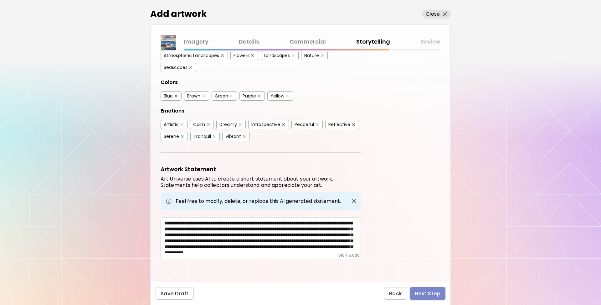
click at [444, 294] on button "Next Step" at bounding box center [428, 293] width 36 height 13
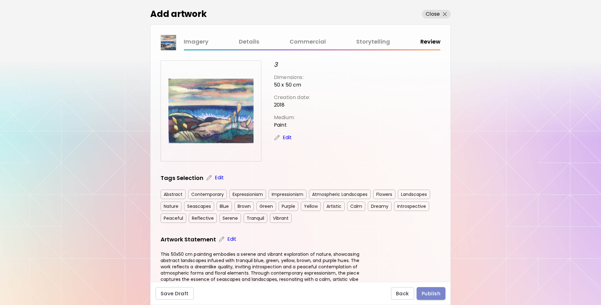
click at [431, 292] on span "Publish" at bounding box center [431, 293] width 19 height 7
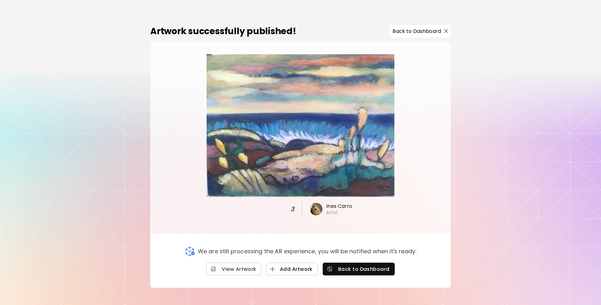
click at [286, 265] on button "Add Artwork" at bounding box center [291, 268] width 51 height 13
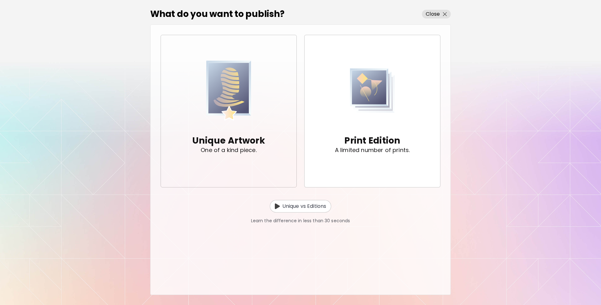
click at [261, 130] on div "Unique Artwork One of a kind piece." at bounding box center [228, 143] width 73 height 41
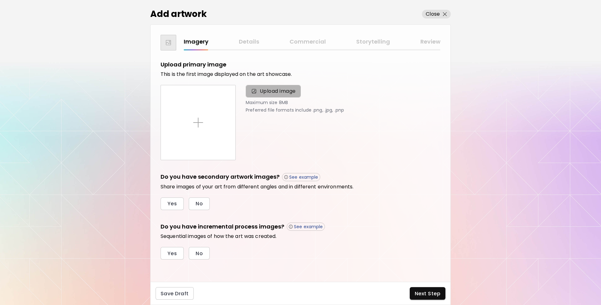
click at [268, 96] on span "Upload image" at bounding box center [273, 91] width 55 height 13
click at [0, 0] on input "Upload image" at bounding box center [0, 0] width 0 height 0
click at [286, 93] on span "Upload image" at bounding box center [278, 91] width 36 height 8
click at [0, 0] on input "Upload image" at bounding box center [0, 0] width 0 height 0
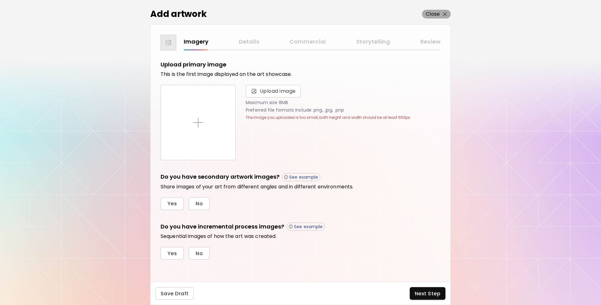
click at [445, 14] on img "button" at bounding box center [445, 14] width 4 height 4
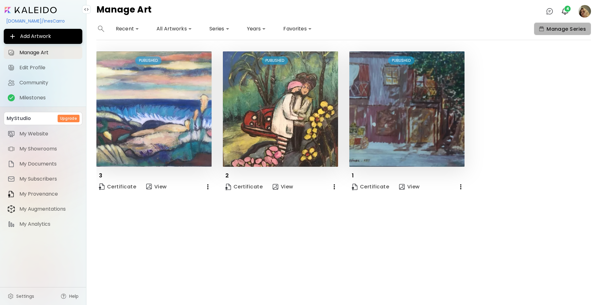
click at [549, 27] on span "Manage Series" at bounding box center [562, 29] width 47 height 7
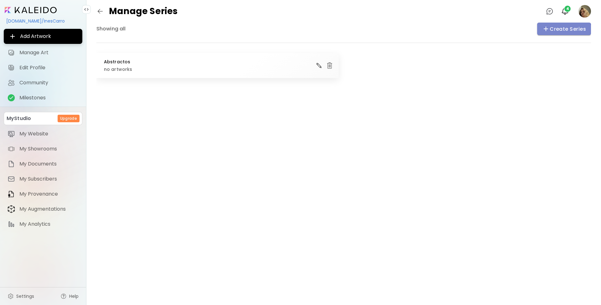
click at [563, 30] on span "Create Series" at bounding box center [564, 29] width 44 height 8
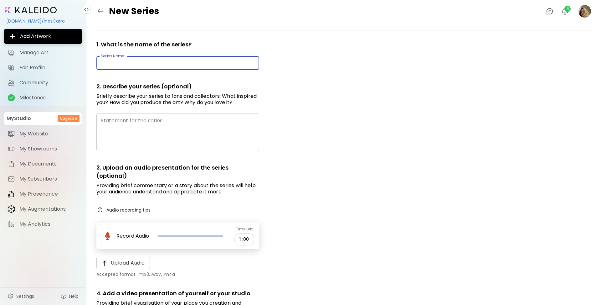
click at [227, 67] on input "text" at bounding box center [177, 63] width 163 height 15
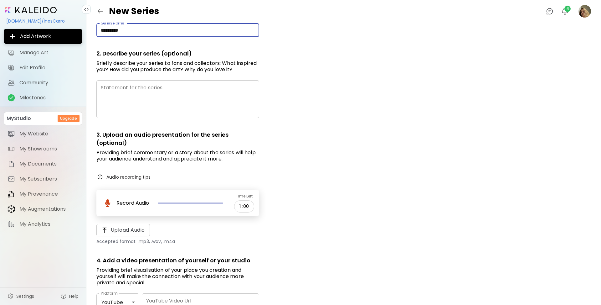
scroll to position [88, 0]
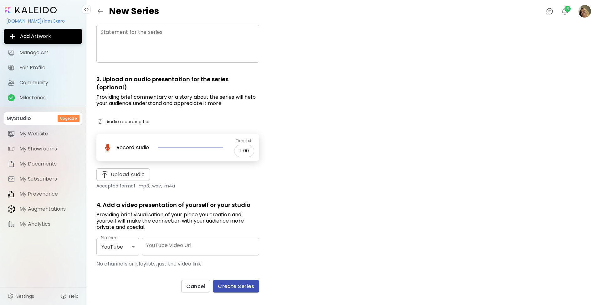
type input "*********"
click at [235, 291] on button "Create Series" at bounding box center [236, 286] width 46 height 13
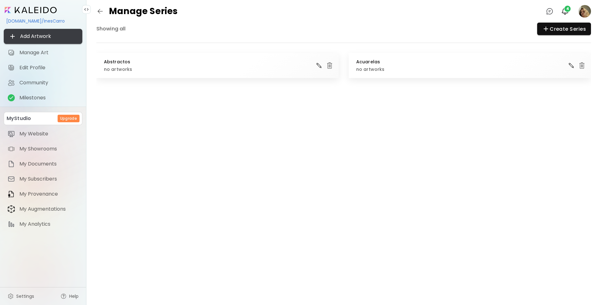
click at [53, 34] on span "Add Artwork" at bounding box center [43, 37] width 69 height 8
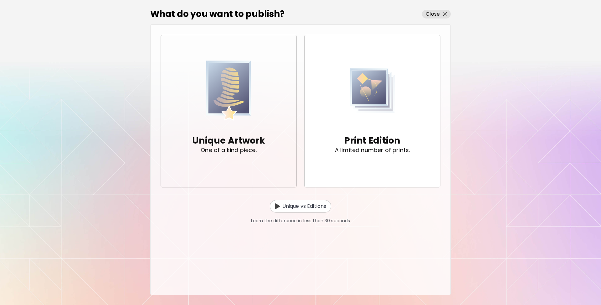
click at [168, 119] on span "Unique Artwork One of a kind piece." at bounding box center [229, 111] width 126 height 106
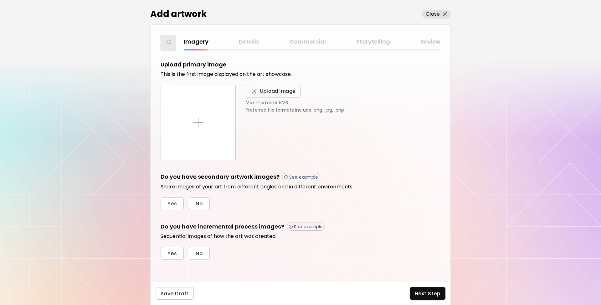
click at [290, 90] on span "Upload image" at bounding box center [278, 91] width 36 height 8
click at [0, 0] on input "Upload image" at bounding box center [0, 0] width 0 height 0
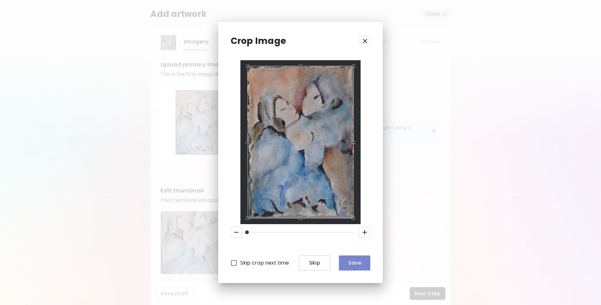
click at [357, 264] on span "Save" at bounding box center [354, 262] width 21 height 7
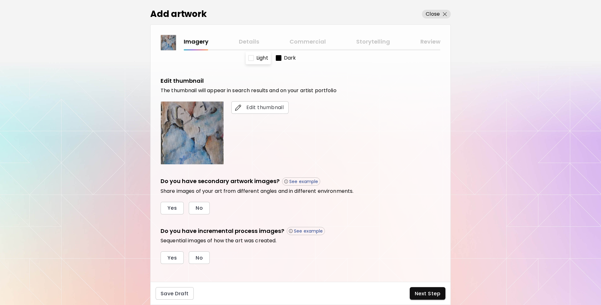
scroll to position [114, 0]
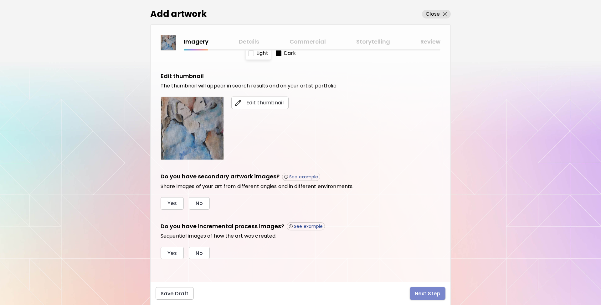
click at [437, 294] on span "Next Step" at bounding box center [428, 293] width 26 height 7
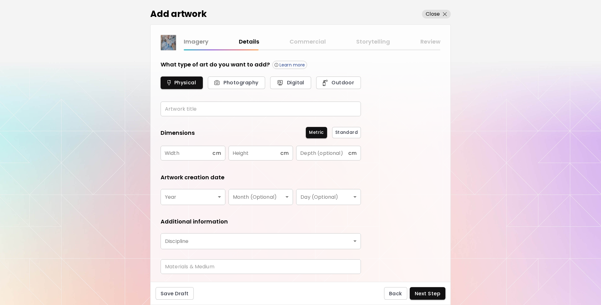
click at [223, 114] on input "text" at bounding box center [261, 108] width 200 height 15
paste input "**********"
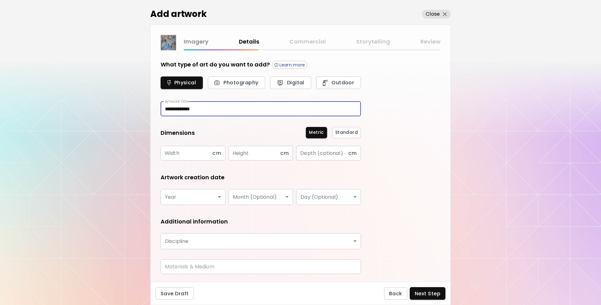
type input "**********"
click at [186, 158] on input "text" at bounding box center [187, 153] width 52 height 15
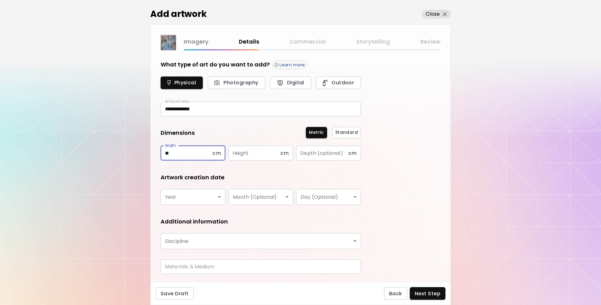
type input "**"
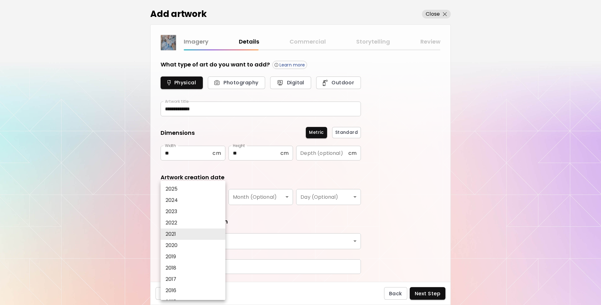
type input "****"
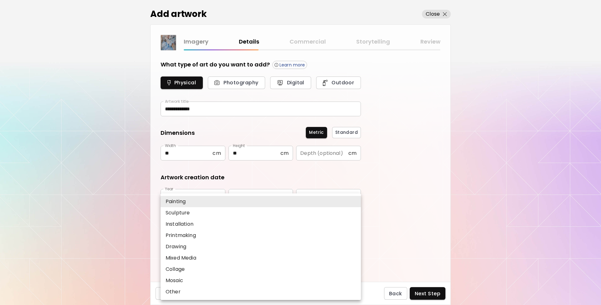
click at [259, 241] on body "**********" at bounding box center [300, 152] width 601 height 305
click at [201, 203] on li "Painting" at bounding box center [261, 201] width 200 height 11
type input "********"
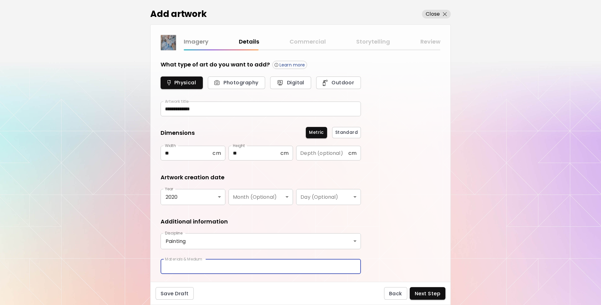
click at [197, 266] on input "text" at bounding box center [261, 266] width 200 height 15
type input "*****"
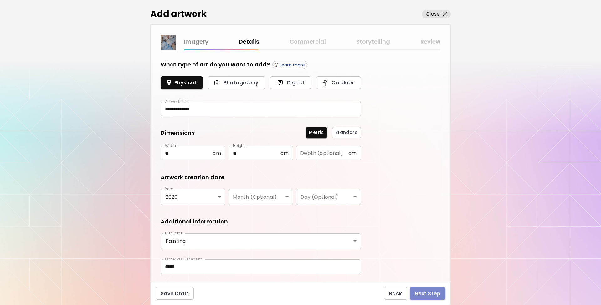
click at [420, 295] on span "Next Step" at bounding box center [428, 293] width 26 height 7
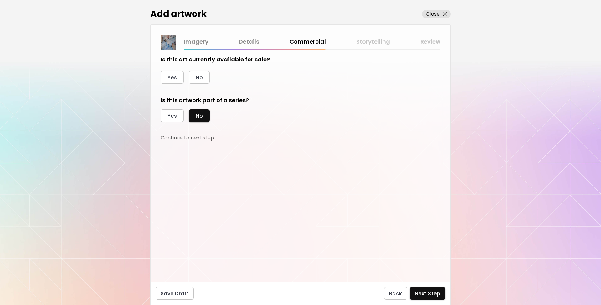
scroll to position [10, 0]
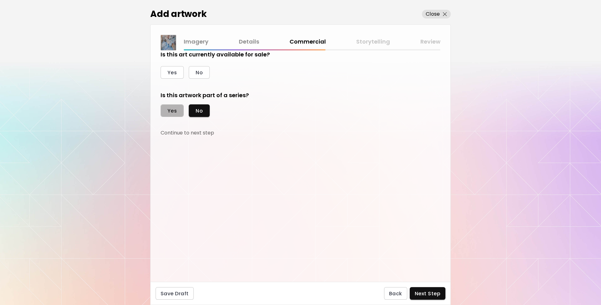
click at [170, 111] on span "Yes" at bounding box center [171, 110] width 9 height 7
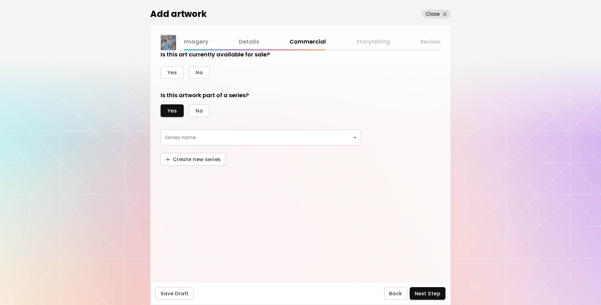
click at [180, 146] on div "Series name ​ Series name" at bounding box center [261, 140] width 200 height 23
click at [182, 139] on body "kaleido.art/InesCarro Add Artwork Manage Art Edit Profile My BioLink Community …" at bounding box center [300, 152] width 601 height 305
click at [183, 150] on p "Acuarelas" at bounding box center [178, 149] width 25 height 8
type input "*********"
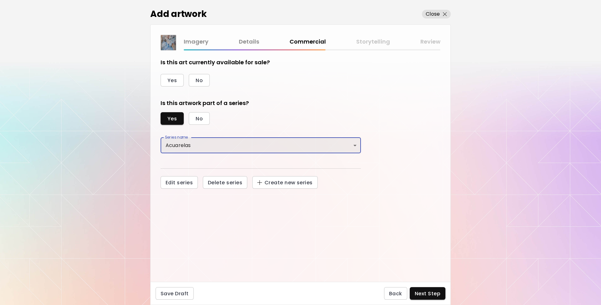
scroll to position [0, 0]
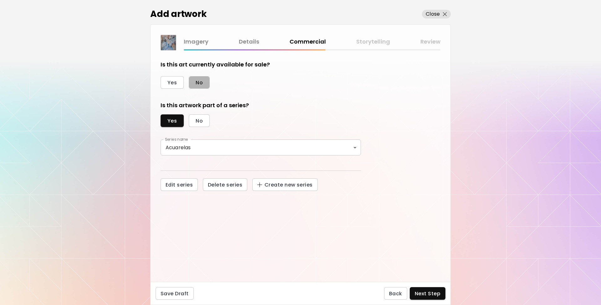
click at [205, 81] on button "No" at bounding box center [199, 82] width 21 height 13
click at [429, 296] on span "Next Step" at bounding box center [428, 293] width 26 height 7
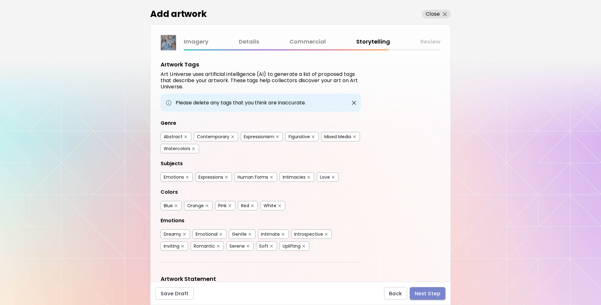
click at [425, 290] on span "Next Step" at bounding box center [428, 293] width 26 height 7
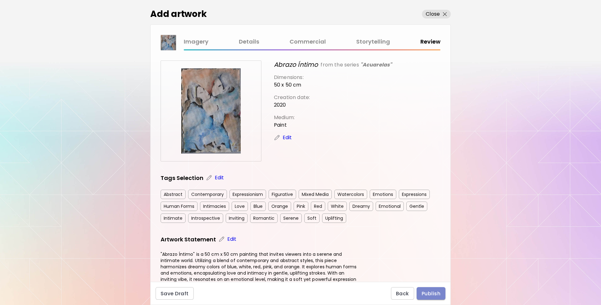
click at [435, 294] on span "Publish" at bounding box center [431, 293] width 19 height 7
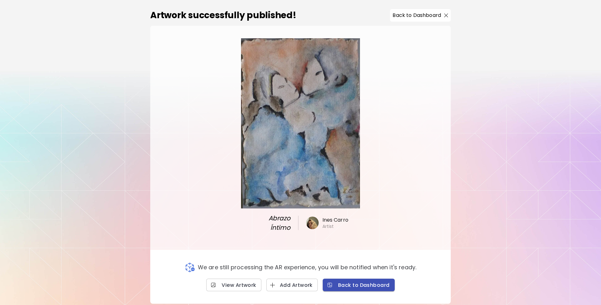
click at [361, 284] on span "Back to Dashboard" at bounding box center [359, 284] width 62 height 7
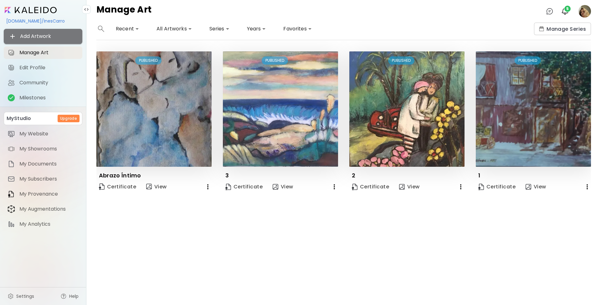
click at [54, 36] on span "Add Artwork" at bounding box center [43, 37] width 69 height 8
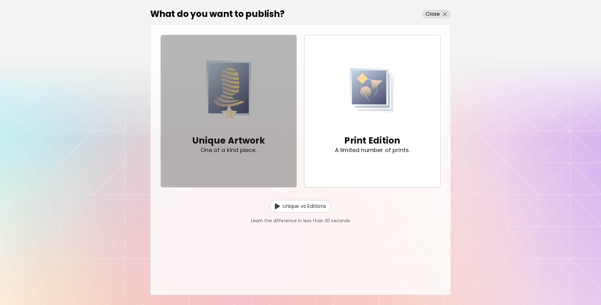
click at [225, 104] on img "button" at bounding box center [228, 90] width 45 height 65
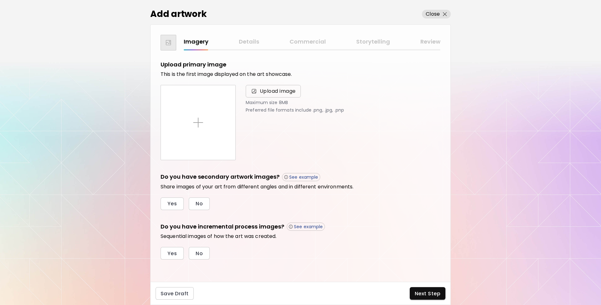
click at [275, 97] on span "Upload image" at bounding box center [273, 91] width 55 height 13
click at [0, 0] on input "Upload image" at bounding box center [0, 0] width 0 height 0
click at [268, 94] on span "Upload image" at bounding box center [278, 91] width 36 height 8
click at [0, 0] on input "Upload image" at bounding box center [0, 0] width 0 height 0
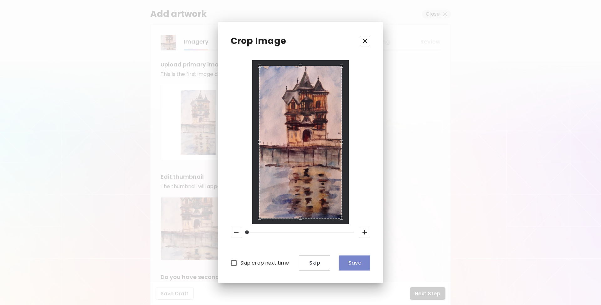
click at [364, 259] on span "Save" at bounding box center [354, 262] width 21 height 7
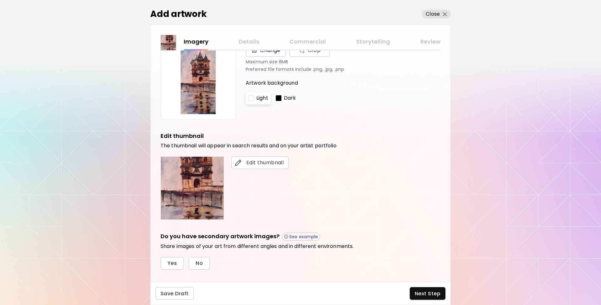
scroll to position [100, 0]
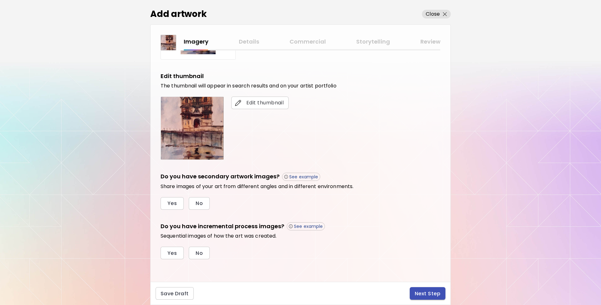
click at [431, 291] on span "Next Step" at bounding box center [428, 293] width 26 height 7
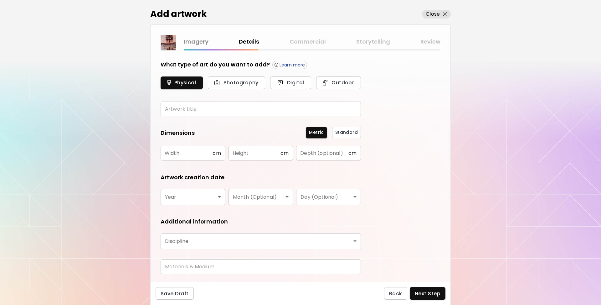
click at [239, 106] on input "text" at bounding box center [261, 108] width 200 height 15
paste input "**********"
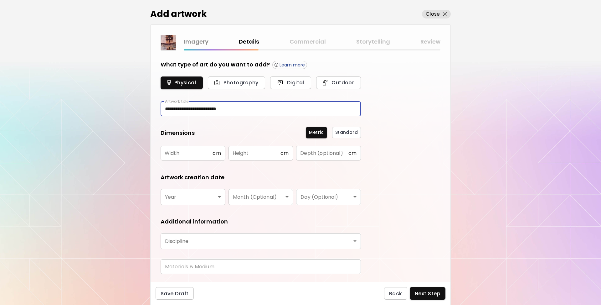
type input "**********"
click at [211, 154] on input "text" at bounding box center [187, 153] width 52 height 15
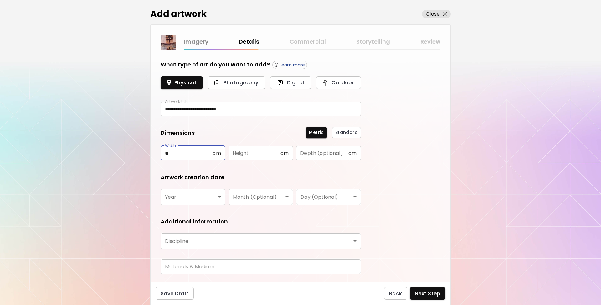
type input "**"
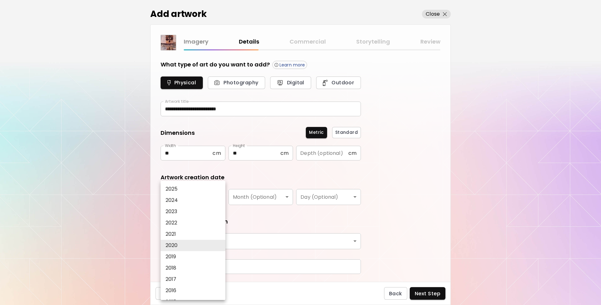
type input "****"
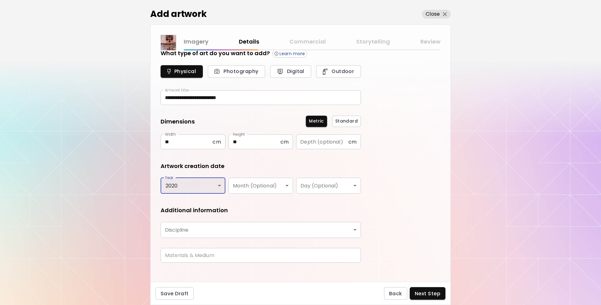
scroll to position [17, 0]
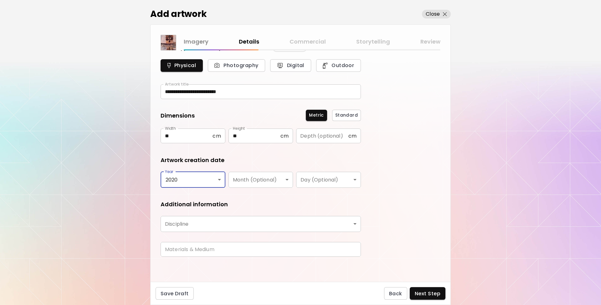
click at [228, 234] on form "**********" at bounding box center [261, 152] width 200 height 218
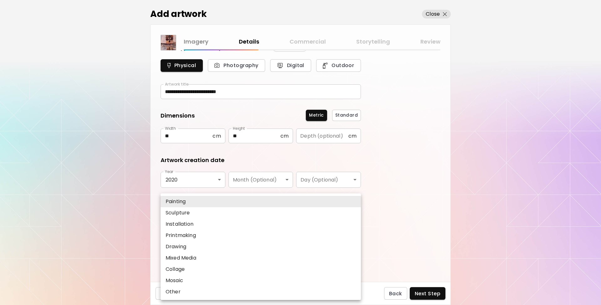
click at [223, 228] on body "**********" at bounding box center [300, 152] width 601 height 305
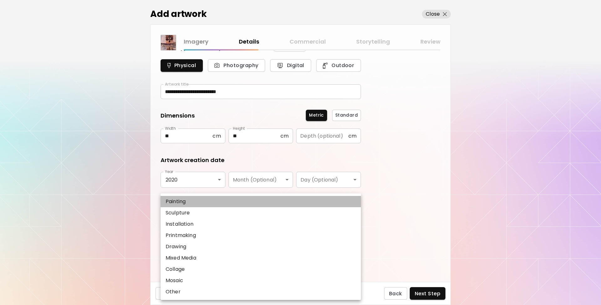
click at [192, 197] on li "Painting" at bounding box center [261, 201] width 200 height 11
type input "********"
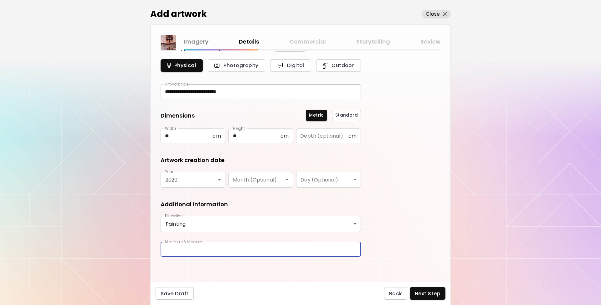
click at [197, 249] on input "text" at bounding box center [261, 249] width 200 height 15
type input "*****"
click at [430, 298] on button "Next Step" at bounding box center [428, 293] width 36 height 13
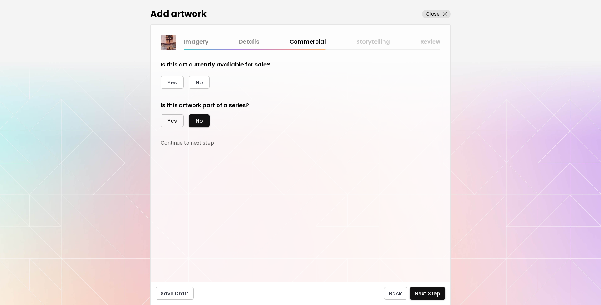
click at [178, 118] on button "Yes" at bounding box center [172, 120] width 23 height 13
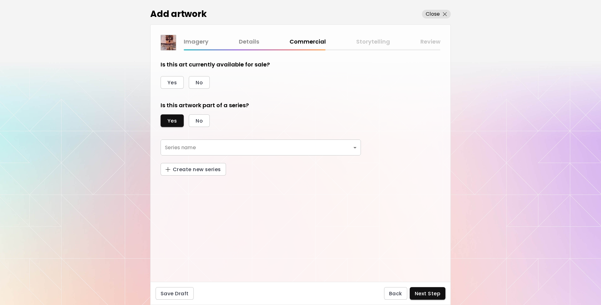
click at [197, 150] on body "kaleido.art/InesCarro Add Artwork Manage Art Edit Profile My BioLink Community …" at bounding box center [300, 152] width 601 height 305
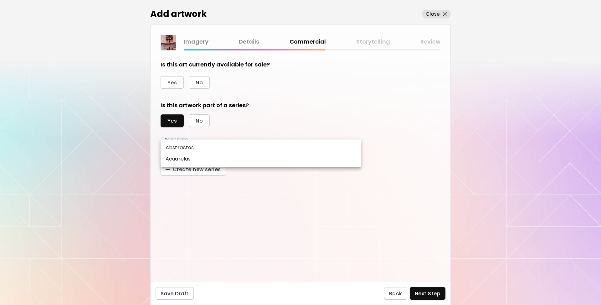
click at [197, 159] on li "Acuarelas" at bounding box center [261, 158] width 200 height 11
type input "*********"
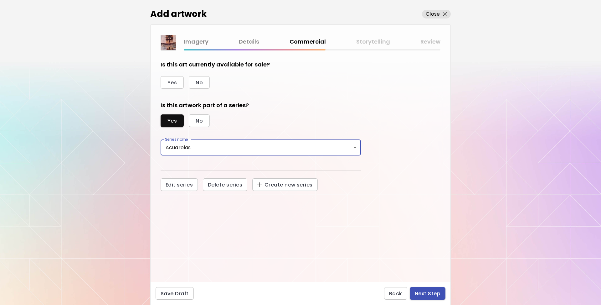
click at [434, 293] on span "Next Step" at bounding box center [428, 293] width 26 height 7
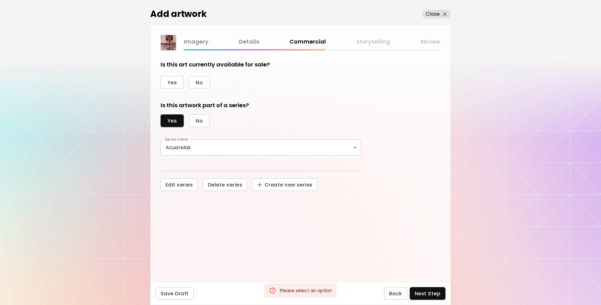
click at [203, 90] on div "Is this art currently available for sale? Yes No Is this artwork part of a seri…" at bounding box center [261, 125] width 200 height 130
click at [208, 80] on button "No" at bounding box center [199, 82] width 21 height 13
click at [434, 295] on span "Next Step" at bounding box center [428, 293] width 26 height 7
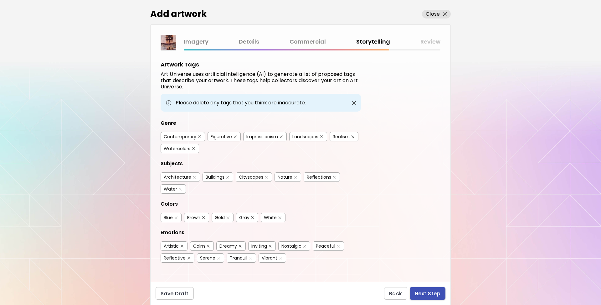
click at [439, 293] on span "Next Step" at bounding box center [428, 293] width 26 height 7
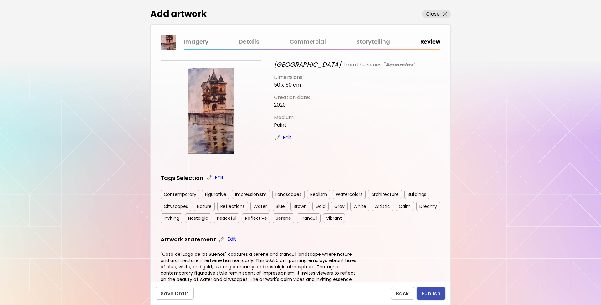
click at [431, 295] on span "Publish" at bounding box center [431, 293] width 19 height 7
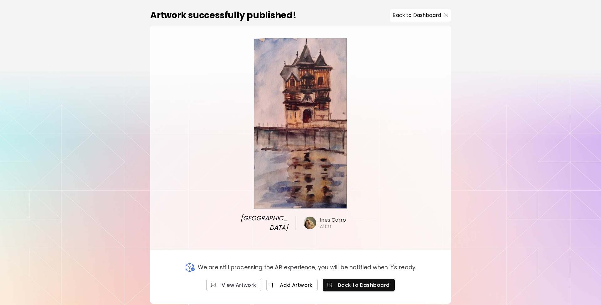
click at [302, 285] on span "Add Artwork" at bounding box center [291, 284] width 41 height 7
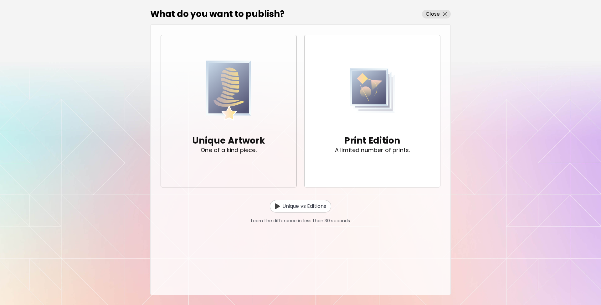
click at [264, 125] on span "Unique Artwork One of a kind piece." at bounding box center [229, 111] width 126 height 106
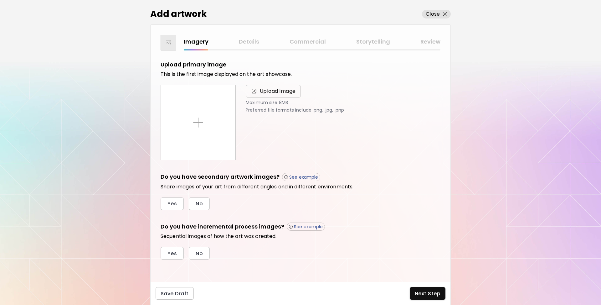
click at [271, 91] on span "Upload image" at bounding box center [278, 91] width 36 height 8
click at [0, 0] on input "Upload image" at bounding box center [0, 0] width 0 height 0
click at [165, 12] on h2 "Add artwork" at bounding box center [178, 14] width 56 height 13
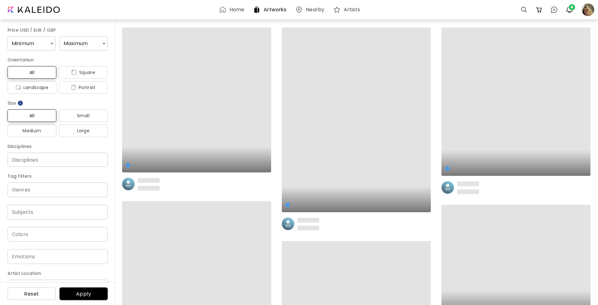
click at [579, 12] on div "0 0 4" at bounding box center [556, 10] width 80 height 16
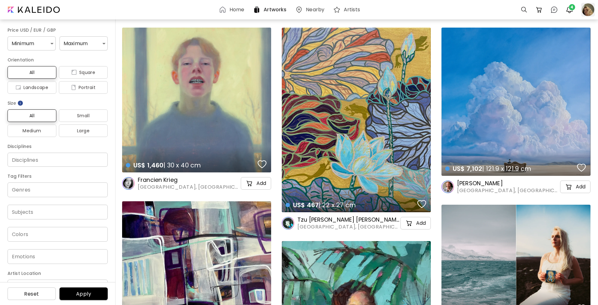
click at [583, 13] on div at bounding box center [588, 10] width 14 height 14
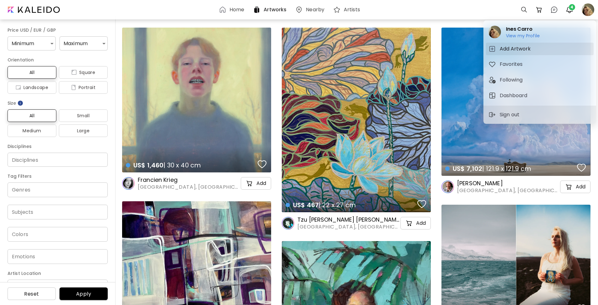
click at [522, 49] on h5 "Add Artwork" at bounding box center [516, 49] width 33 height 8
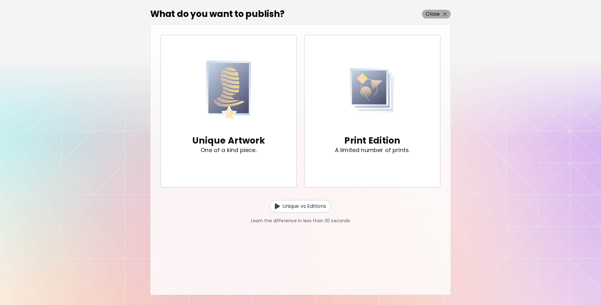
click at [436, 11] on p "Close" at bounding box center [433, 14] width 14 height 8
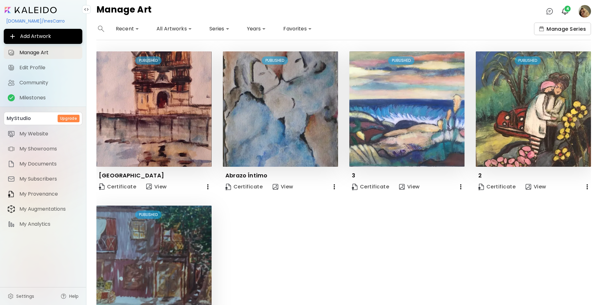
click at [583, 28] on span "Manage Series" at bounding box center [562, 29] width 47 height 7
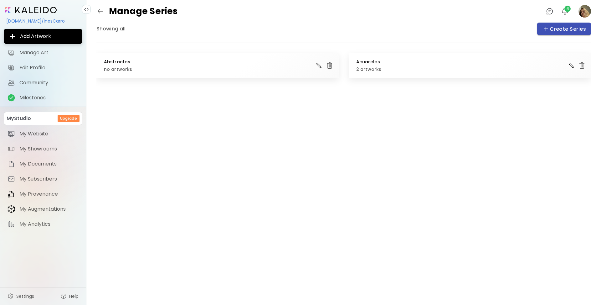
click at [567, 23] on button "Create Series" at bounding box center [564, 29] width 54 height 13
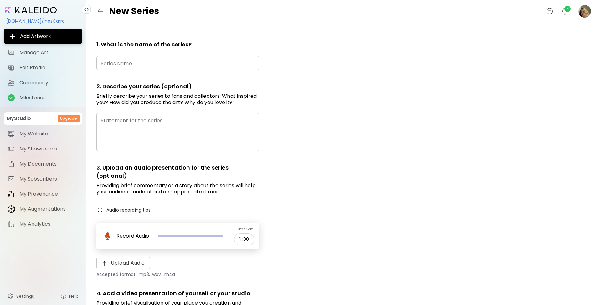
click at [569, 27] on div at bounding box center [343, 27] width 495 height 8
click at [215, 61] on input "text" at bounding box center [177, 63] width 163 height 15
paste input "********"
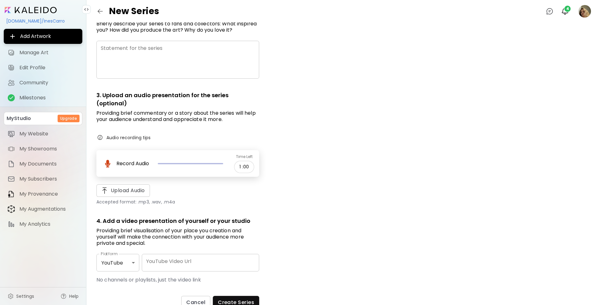
scroll to position [88, 0]
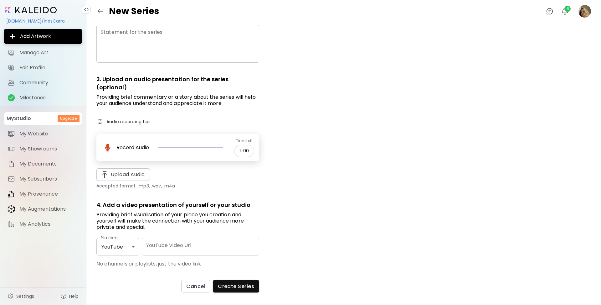
type input "********"
click at [250, 293] on div "Cancel Create Series" at bounding box center [177, 292] width 163 height 25
click at [248, 288] on span "Create Series" at bounding box center [236, 286] width 36 height 7
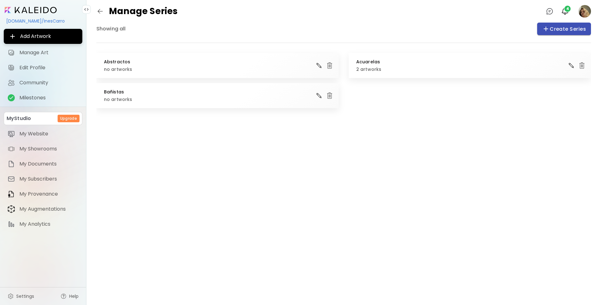
click at [558, 32] on span "Create Series" at bounding box center [564, 29] width 44 height 8
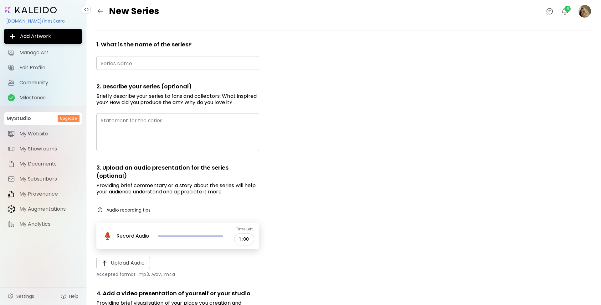
click at [163, 62] on input "text" at bounding box center [177, 63] width 163 height 15
paste input "*****"
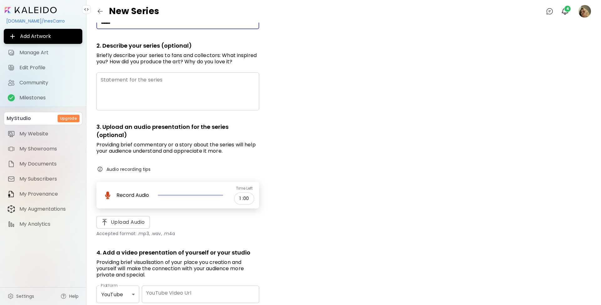
scroll to position [88, 0]
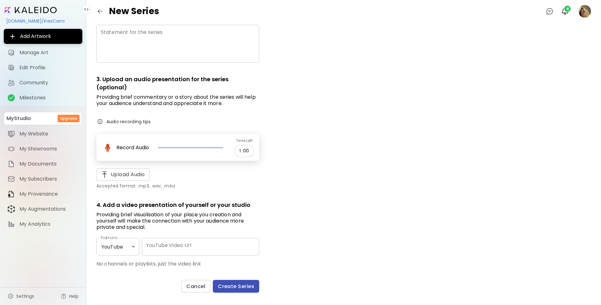
type input "*****"
click at [249, 285] on span "Create Series" at bounding box center [236, 286] width 36 height 7
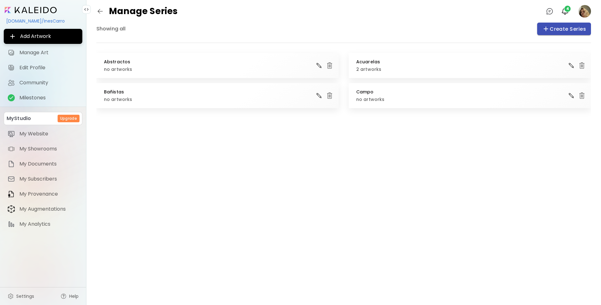
click at [550, 24] on button "Create Series" at bounding box center [564, 29] width 54 height 13
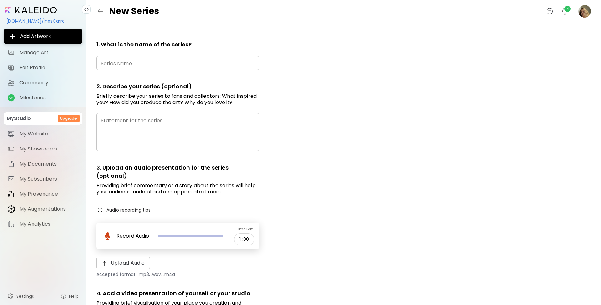
click at [167, 58] on input "text" at bounding box center [177, 63] width 163 height 15
paste input "******"
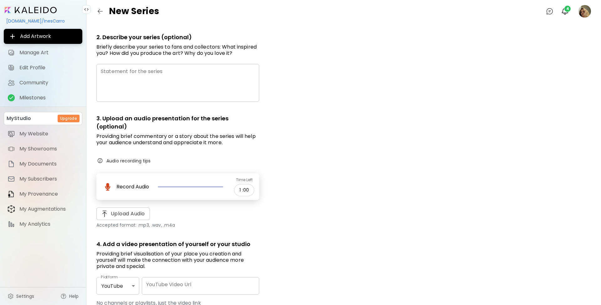
scroll to position [88, 0]
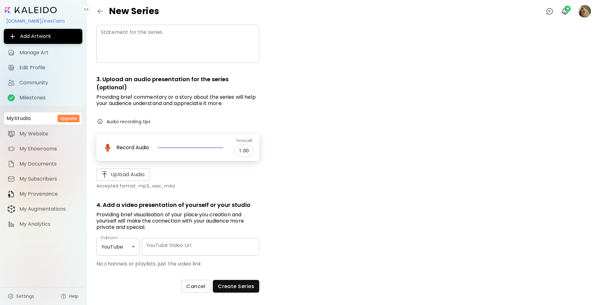
type input "******"
click at [238, 278] on div "1. What is the name of the series? Series Name ****** Series Name 2. Describe y…" at bounding box center [177, 127] width 163 height 355
click at [239, 282] on button "Create Series" at bounding box center [236, 286] width 46 height 13
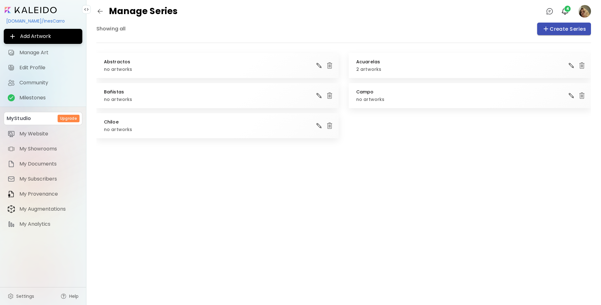
click at [549, 31] on icon "button" at bounding box center [546, 29] width 8 height 8
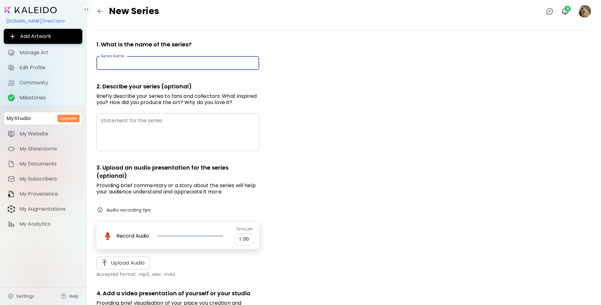
click at [213, 58] on input "text" at bounding box center [177, 63] width 163 height 15
paste input "**********"
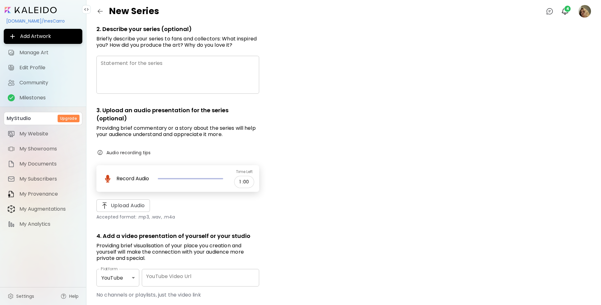
scroll to position [88, 0]
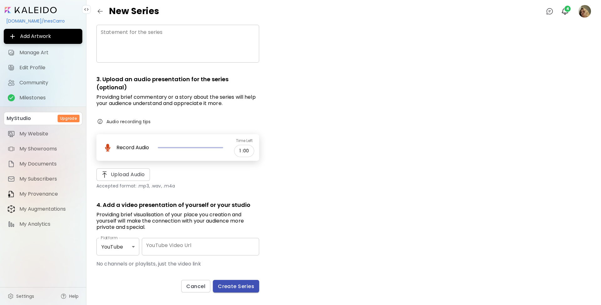
type input "**********"
click at [253, 286] on span "Create Series" at bounding box center [236, 286] width 36 height 7
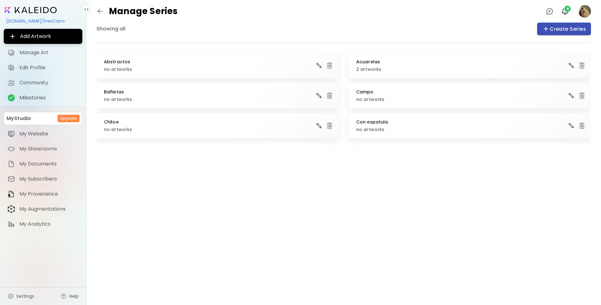
click at [548, 31] on icon "button" at bounding box center [546, 29] width 8 height 8
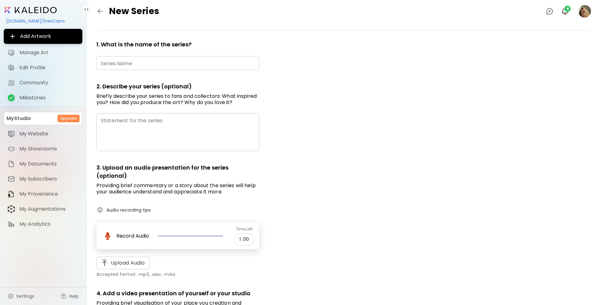
click at [210, 61] on input "text" at bounding box center [177, 63] width 163 height 15
paste input "******"
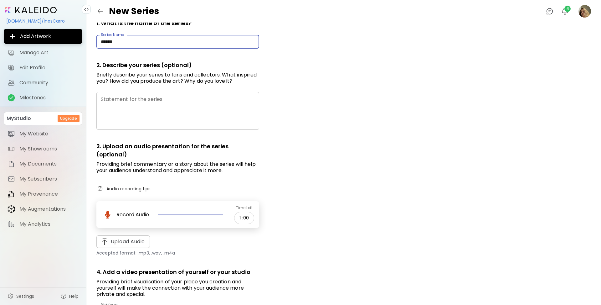
scroll to position [88, 0]
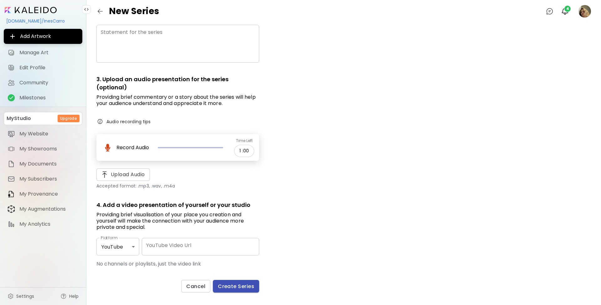
type input "******"
drag, startPoint x: 242, startPoint y: 285, endPoint x: 251, endPoint y: 276, distance: 12.6
click at [242, 285] on span "Create Series" at bounding box center [236, 286] width 36 height 7
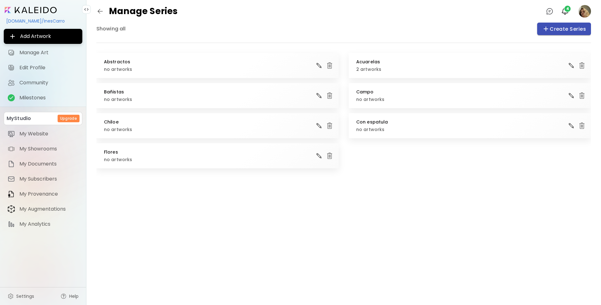
click at [567, 28] on span "Create Series" at bounding box center [564, 29] width 44 height 8
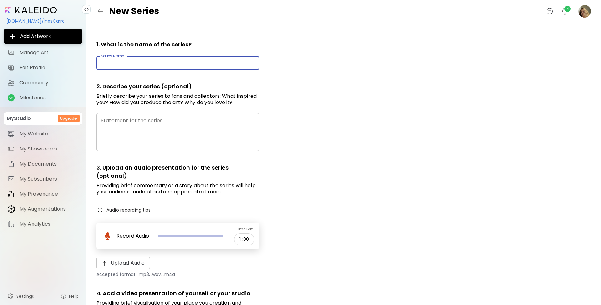
click at [182, 61] on input "text" at bounding box center [177, 63] width 163 height 15
paste input "**********"
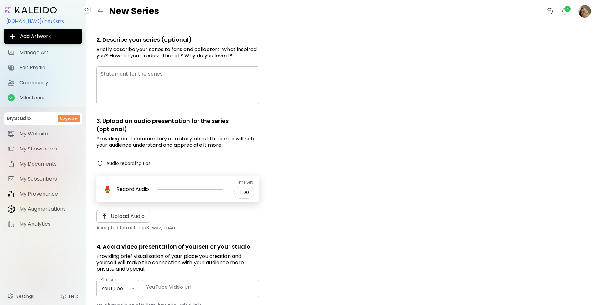
scroll to position [88, 0]
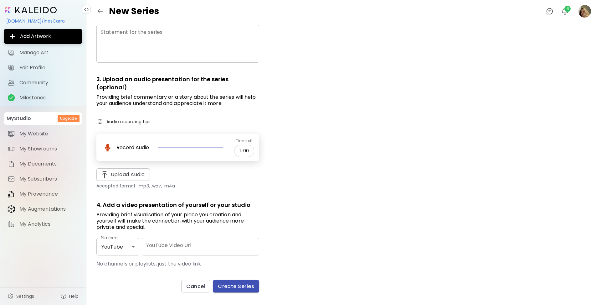
type input "**********"
click at [249, 282] on button "Create Series" at bounding box center [236, 286] width 46 height 13
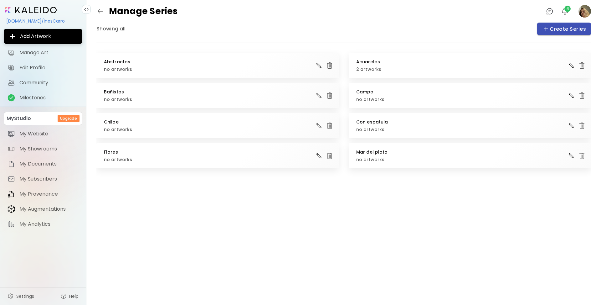
click at [553, 33] on button "Create Series" at bounding box center [564, 29] width 54 height 13
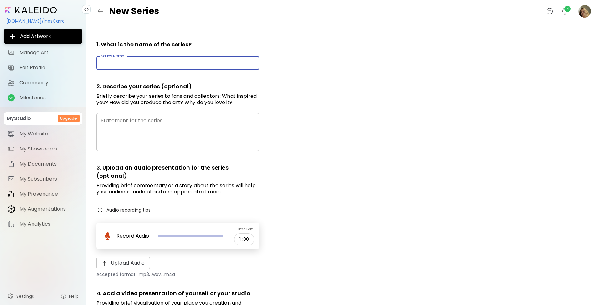
click at [188, 63] on input "text" at bounding box center [177, 63] width 163 height 15
paste input "*****"
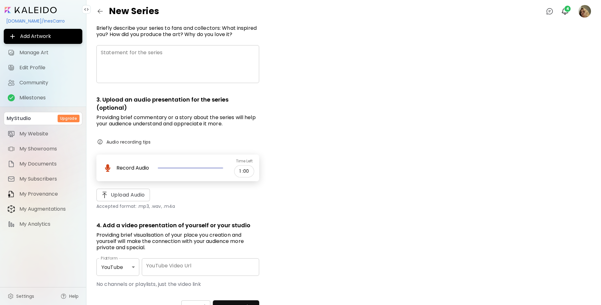
scroll to position [88, 0]
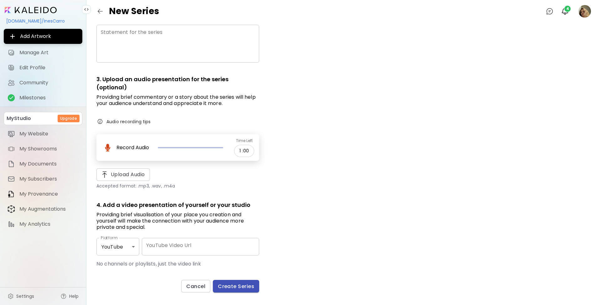
type input "*****"
click at [237, 284] on span "Create Series" at bounding box center [236, 286] width 36 height 7
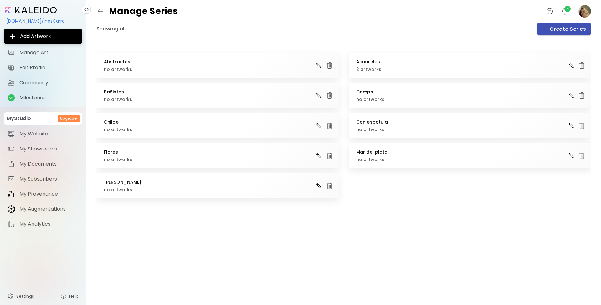
click at [538, 30] on button "Create Series" at bounding box center [564, 29] width 54 height 13
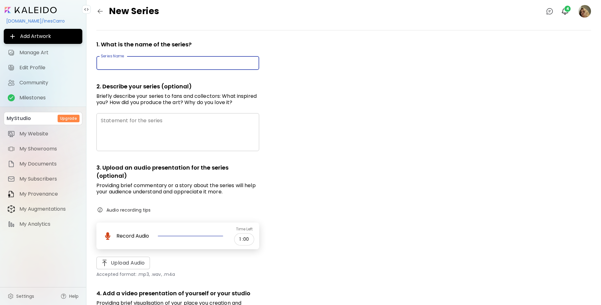
click at [216, 66] on input "text" at bounding box center [177, 63] width 163 height 15
paste input "**********"
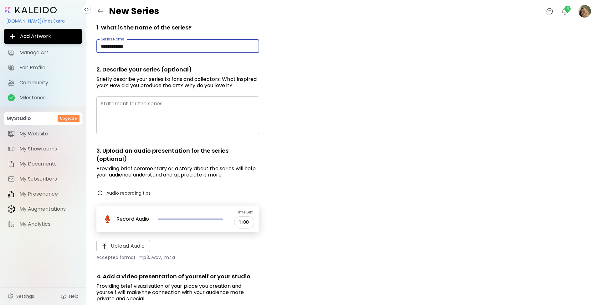
scroll to position [88, 0]
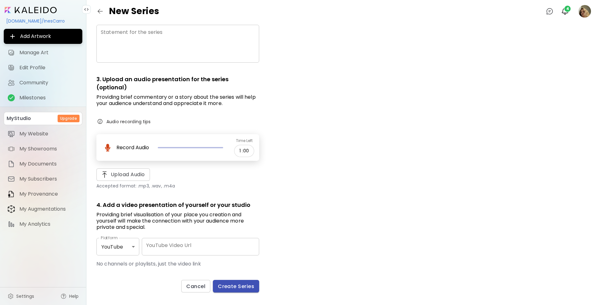
type input "**********"
click at [246, 285] on span "Create Series" at bounding box center [236, 286] width 36 height 7
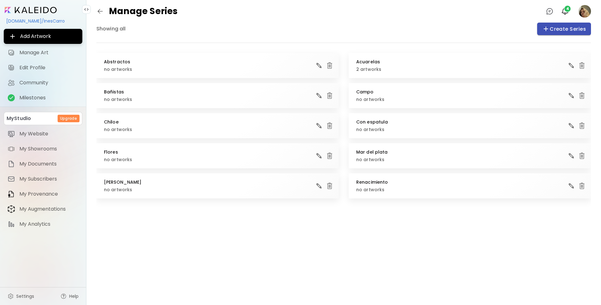
click at [561, 34] on button "Create Series" at bounding box center [564, 29] width 54 height 13
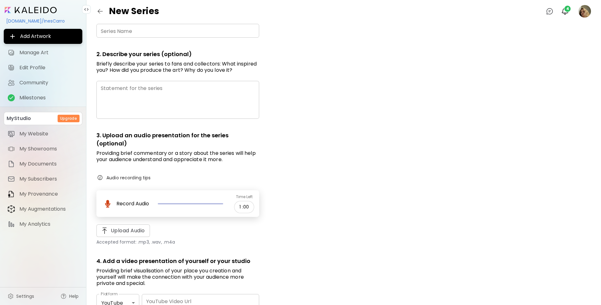
scroll to position [88, 0]
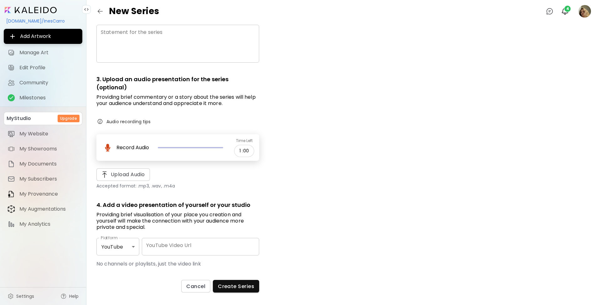
click at [233, 249] on input "YouTube Video Url" at bounding box center [200, 247] width 117 height 18
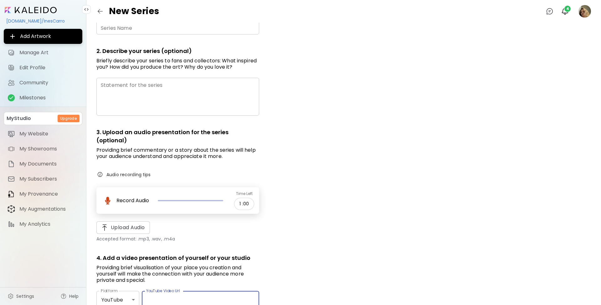
scroll to position [0, 0]
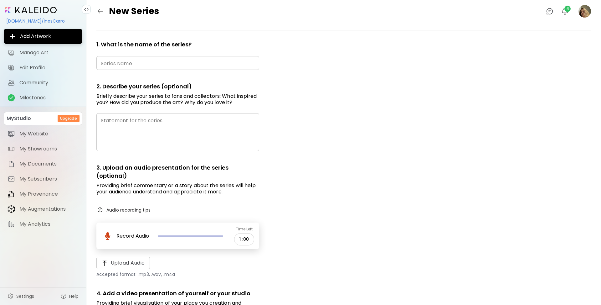
click at [202, 72] on div "1. What is the name of the series? Series Name Series Name 2. Describe your ser…" at bounding box center [177, 215] width 163 height 355
click at [203, 63] on input "text" at bounding box center [177, 63] width 163 height 15
paste input "********"
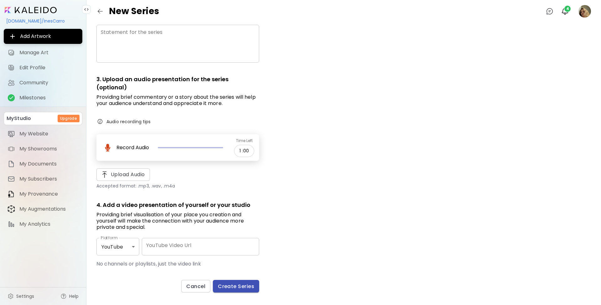
type input "********"
click at [243, 284] on span "Create Series" at bounding box center [236, 286] width 36 height 7
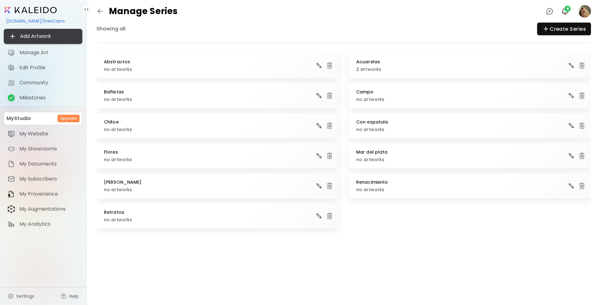
click at [46, 36] on span "Add Artwork" at bounding box center [43, 37] width 69 height 8
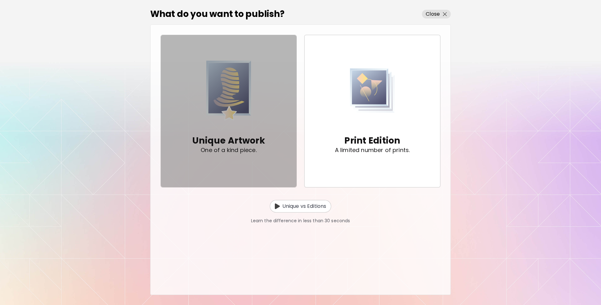
click at [276, 97] on span "Unique Artwork One of a kind piece." at bounding box center [229, 111] width 126 height 106
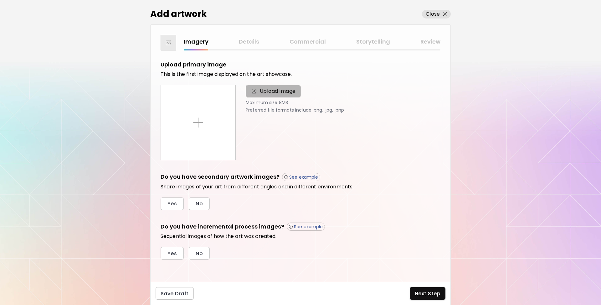
click at [272, 91] on span "Upload image" at bounding box center [278, 91] width 36 height 8
click at [0, 0] on input "Upload image" at bounding box center [0, 0] width 0 height 0
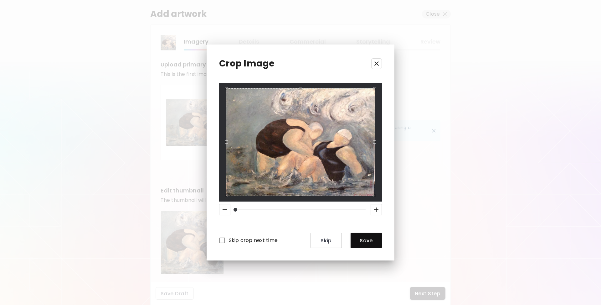
click at [350, 248] on div "Crop Image Skip crop next time Skip Save" at bounding box center [301, 152] width 188 height 216
click at [362, 245] on button "Save" at bounding box center [366, 240] width 31 height 15
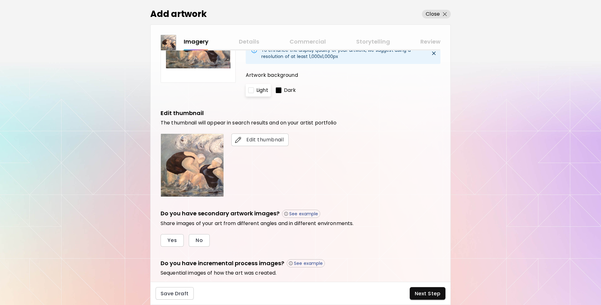
scroll to position [80, 0]
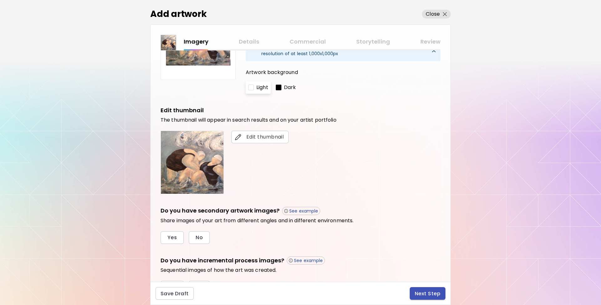
click at [427, 292] on span "Next Step" at bounding box center [428, 293] width 26 height 7
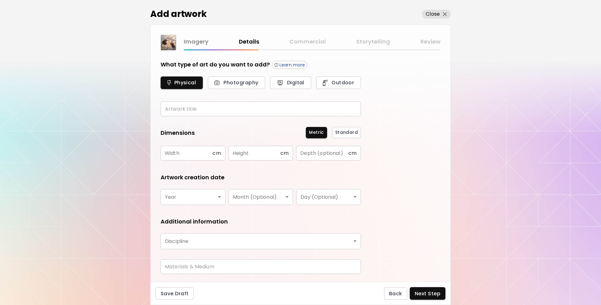
click at [214, 113] on input "text" at bounding box center [261, 108] width 200 height 15
paste input "**********"
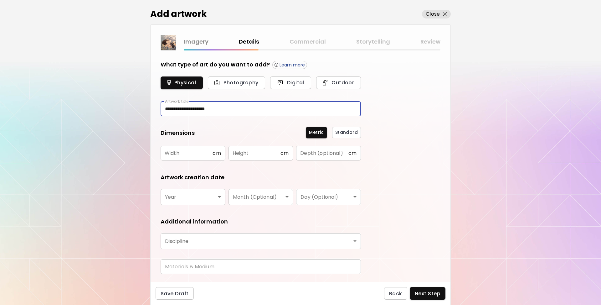
type input "**********"
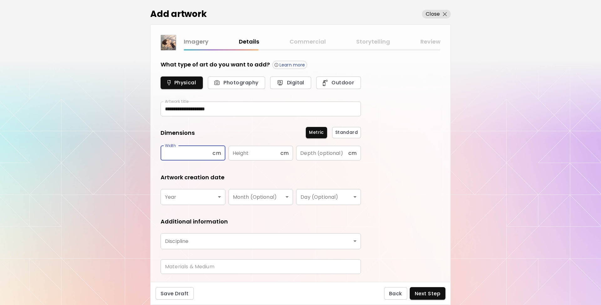
click at [204, 156] on input "text" at bounding box center [187, 153] width 52 height 15
type input "**"
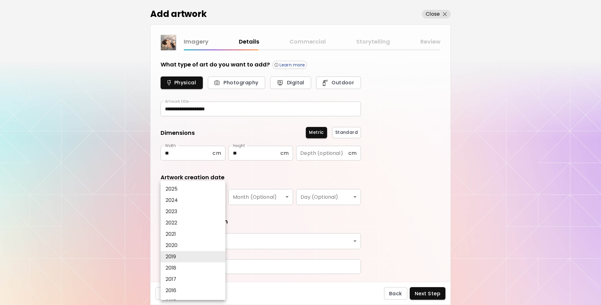
type input "****"
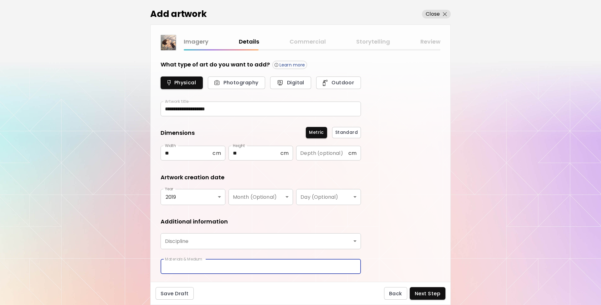
click at [244, 241] on body "**********" at bounding box center [300, 152] width 601 height 305
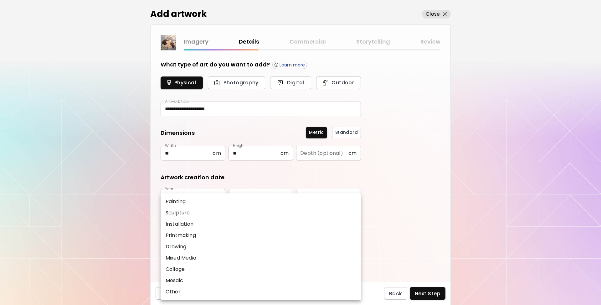
click at [206, 204] on li "Painting" at bounding box center [261, 201] width 200 height 11
type input "********"
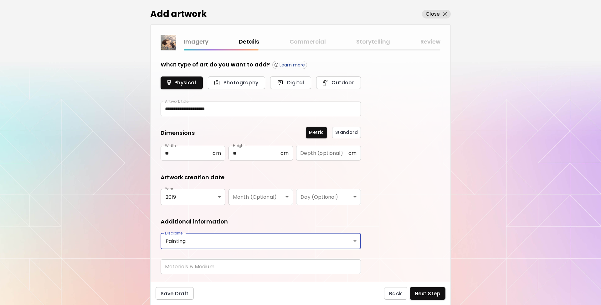
click at [200, 265] on input "text" at bounding box center [261, 266] width 200 height 15
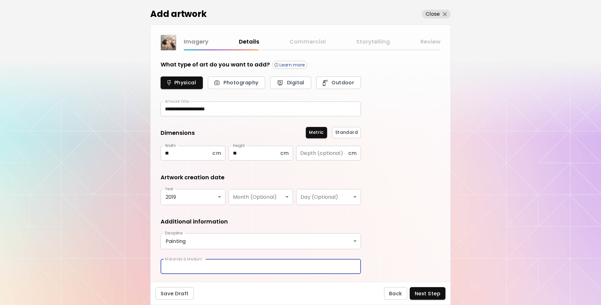
drag, startPoint x: 213, startPoint y: 273, endPoint x: 211, endPoint y: 276, distance: 3.5
click at [211, 276] on div "Materials & Medium Materials & Medium" at bounding box center [261, 269] width 200 height 20
type input "*****"
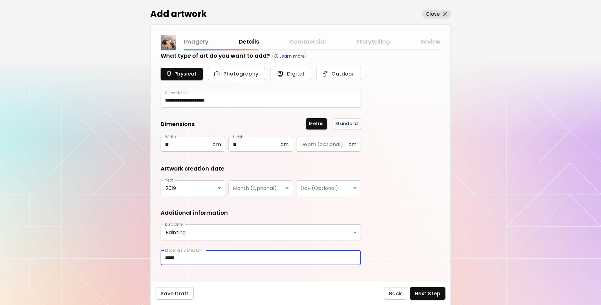
scroll to position [17, 0]
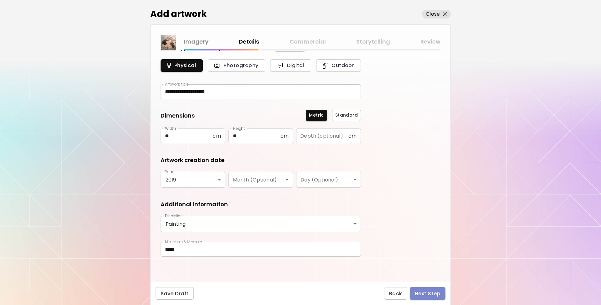
click at [424, 292] on span "Next Step" at bounding box center [428, 293] width 26 height 7
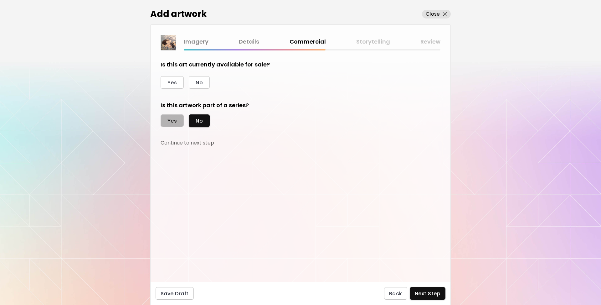
click at [175, 118] on span "Yes" at bounding box center [171, 120] width 9 height 7
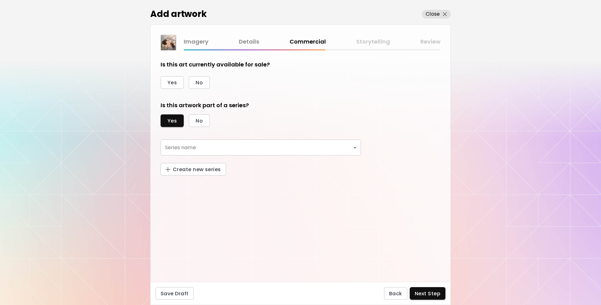
click at [212, 149] on body "[DOMAIN_NAME]/InesCarro Add Artwork Manage Art Edit Profile My BioLink Communit…" at bounding box center [300, 152] width 601 height 305
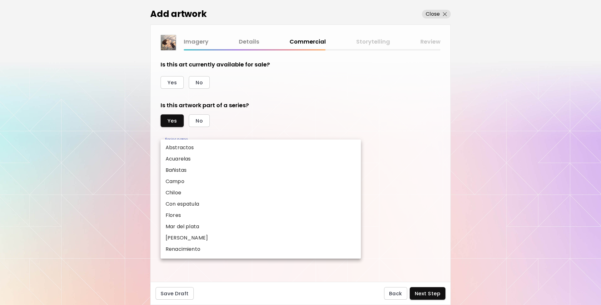
click at [190, 176] on li "Campo" at bounding box center [261, 181] width 200 height 11
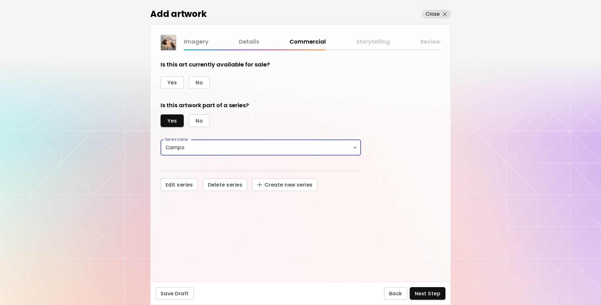
click at [196, 153] on body "[DOMAIN_NAME]/InesCarro Add Artwork Manage Art Edit Profile My BioLink Communit…" at bounding box center [300, 152] width 601 height 305
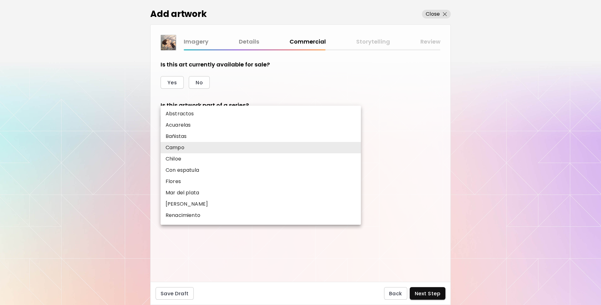
click at [185, 140] on li "Bañistas" at bounding box center [261, 136] width 200 height 11
type input "********"
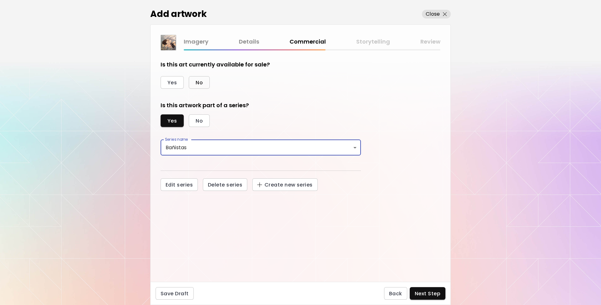
click at [199, 81] on span "No" at bounding box center [199, 82] width 7 height 7
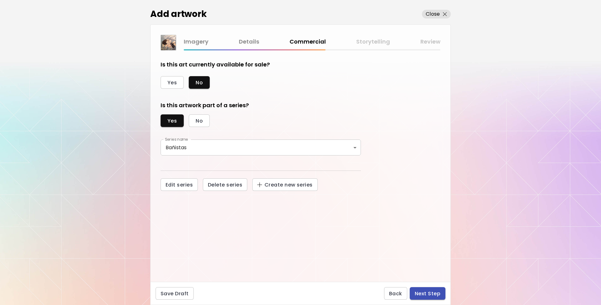
click at [434, 293] on span "Next Step" at bounding box center [428, 293] width 26 height 7
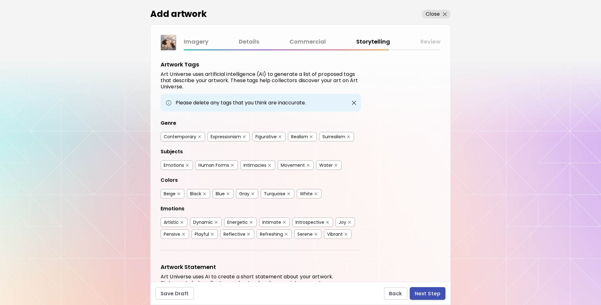
click at [432, 292] on span "Next Step" at bounding box center [428, 293] width 26 height 7
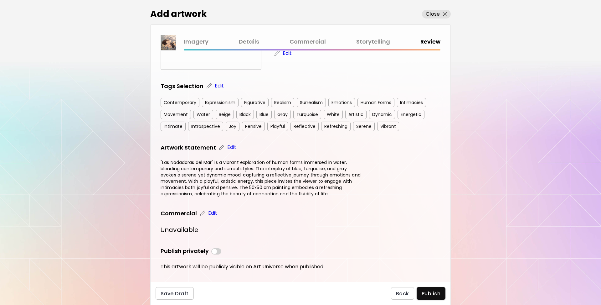
scroll to position [103, 0]
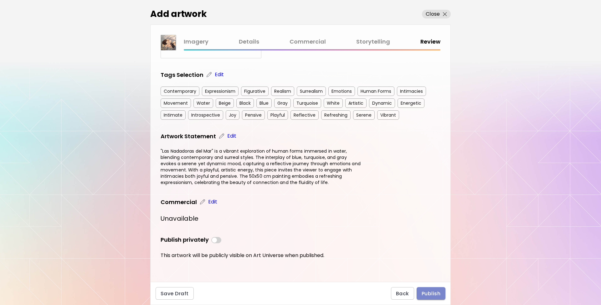
click at [434, 296] on span "Publish" at bounding box center [431, 293] width 19 height 7
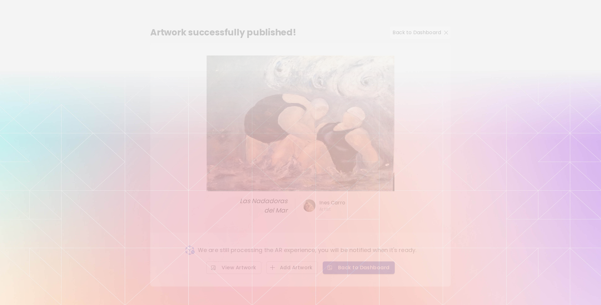
click at [362, 270] on span "Back to Dashboard" at bounding box center [359, 267] width 62 height 7
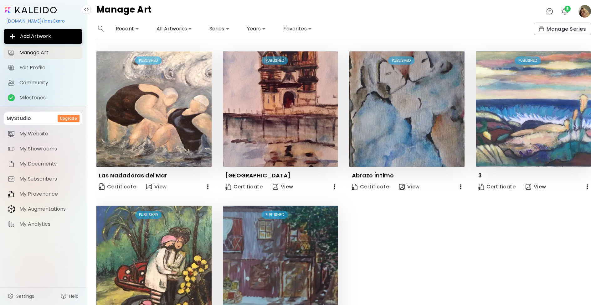
click at [21, 19] on div "[DOMAIN_NAME]/InesCarro" at bounding box center [43, 21] width 79 height 11
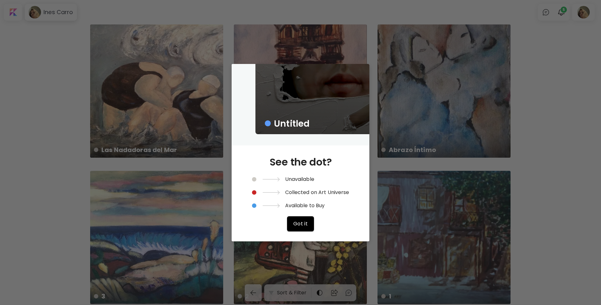
click at [505, 96] on div "Untitled See the dot? Unavailable Collected on Art Universe Available to Buy Go…" at bounding box center [300, 152] width 601 height 305
drag, startPoint x: 592, startPoint y: 122, endPoint x: 429, endPoint y: 141, distance: 163.6
click at [591, 122] on div "Untitled See the dot? Unavailable Collected on Art Universe Available to Buy Go…" at bounding box center [300, 152] width 601 height 305
click at [308, 196] on div "See the dot? Unavailable Collected on Art Universe Available to Buy Got it" at bounding box center [300, 193] width 97 height 96
click at [514, 99] on div "Untitled See the dot? Unavailable Collected on Art Universe Available to Buy Go…" at bounding box center [300, 152] width 601 height 305
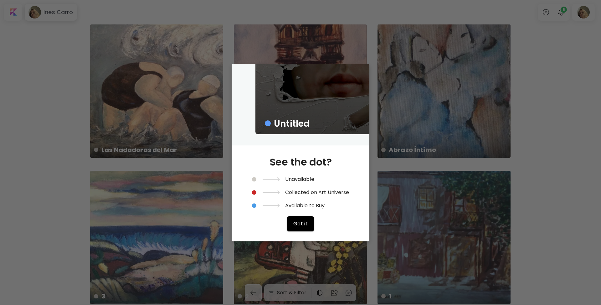
click at [297, 98] on div "Untitled" at bounding box center [347, 29] width 184 height 209
click at [288, 206] on h6 "Available to Buy" at bounding box center [305, 206] width 40 height 6
click at [298, 224] on span "Got it" at bounding box center [300, 223] width 15 height 7
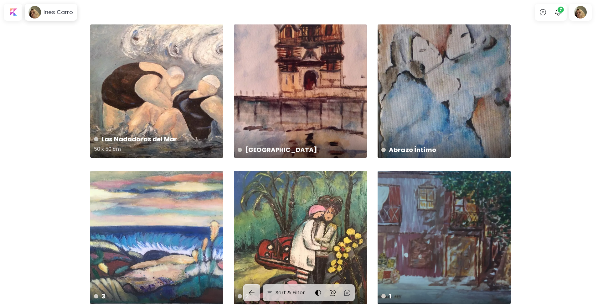
click at [151, 118] on div "Las Nadadoras del Mar 50 x 50 cm" at bounding box center [156, 90] width 133 height 133
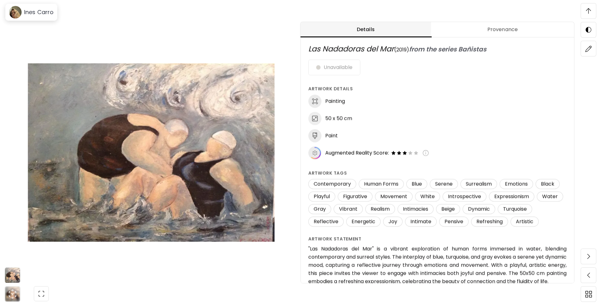
scroll to position [351, 0]
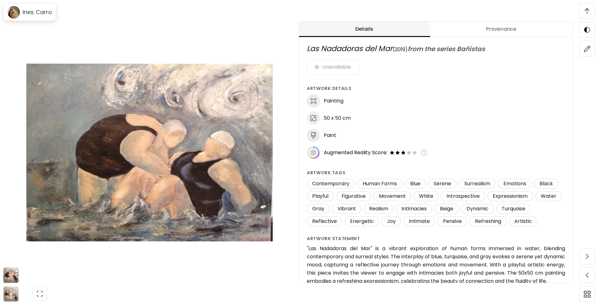
click at [182, 141] on img at bounding box center [149, 152] width 246 height 259
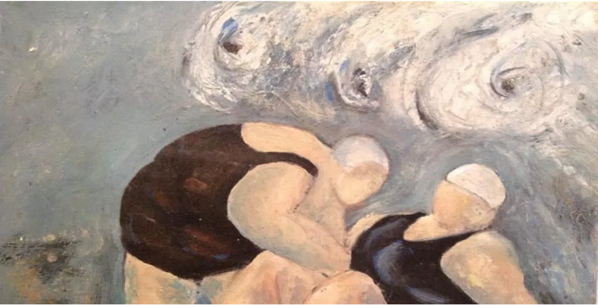
scroll to position [126, 0]
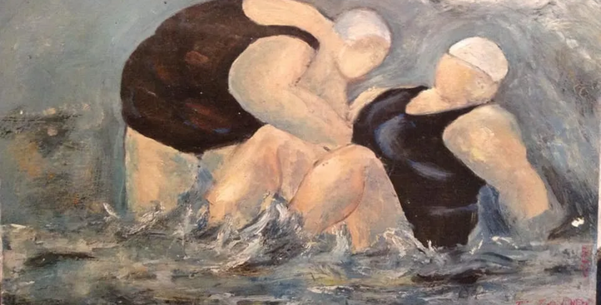
click at [308, 169] on img at bounding box center [300, 90] width 601 height 433
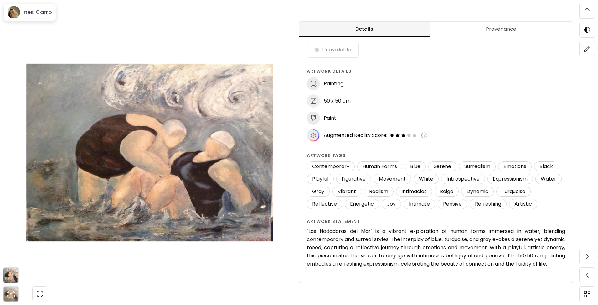
scroll to position [20, 0]
click at [508, 31] on span "Provenance" at bounding box center [501, 29] width 136 height 8
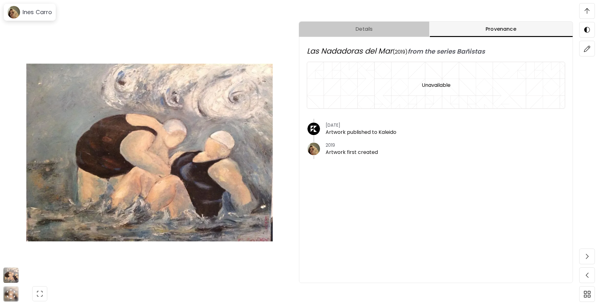
click at [401, 31] on span "Details" at bounding box center [364, 29] width 123 height 8
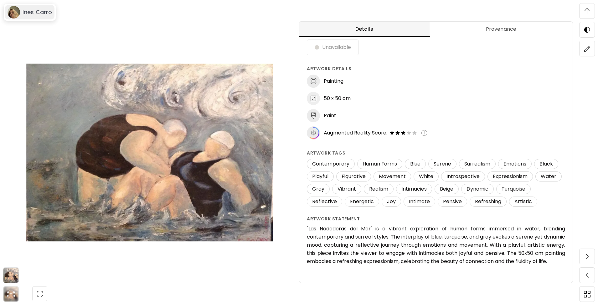
scroll to position [20, 0]
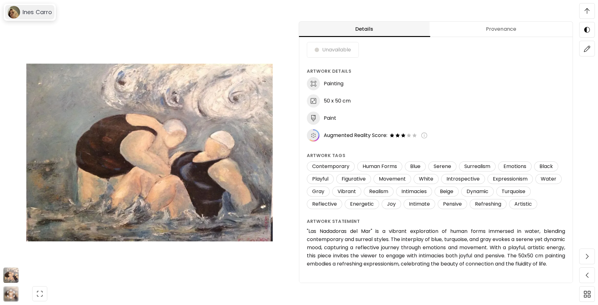
click at [23, 11] on h6 "Ines Carro" at bounding box center [37, 12] width 29 height 8
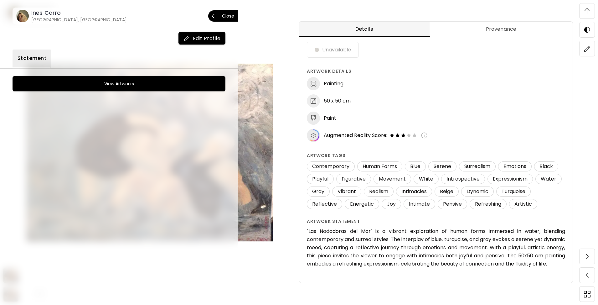
scroll to position [503, 0]
click at [163, 89] on button "View Artworks" at bounding box center [119, 83] width 213 height 15
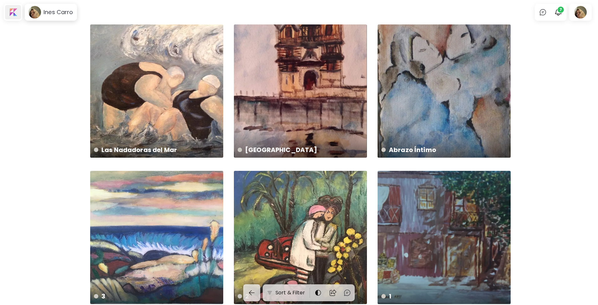
click at [15, 11] on div at bounding box center [13, 12] width 16 height 14
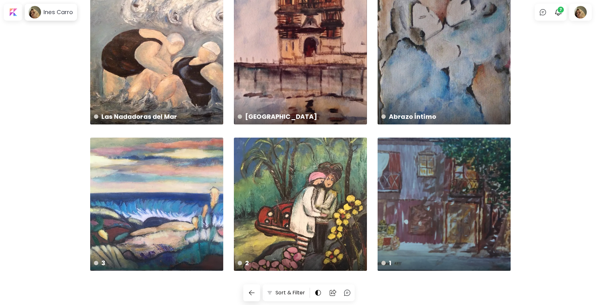
scroll to position [33, 0]
click at [322, 292] on img at bounding box center [318, 293] width 8 height 8
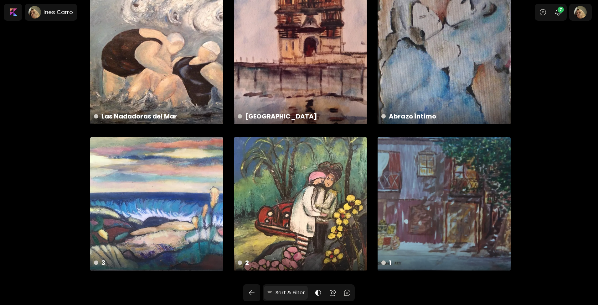
click at [295, 291] on h6 "Sort & Filter" at bounding box center [290, 293] width 30 height 8
click at [351, 293] on img at bounding box center [347, 293] width 8 height 8
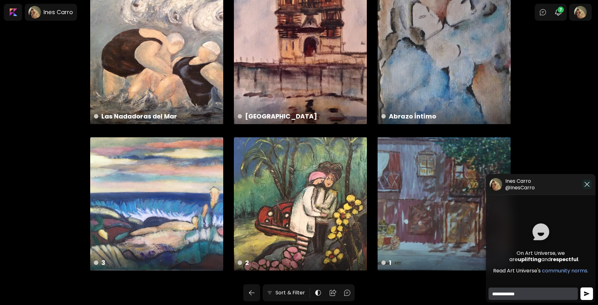
click at [588, 184] on img "button" at bounding box center [587, 184] width 8 height 8
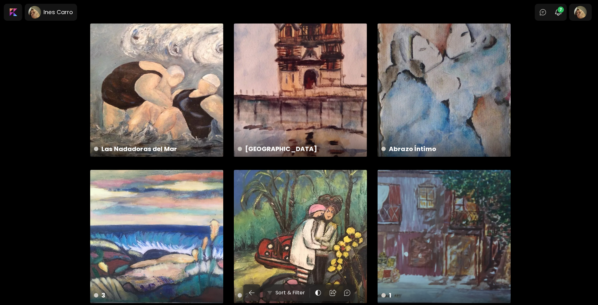
scroll to position [0, 0]
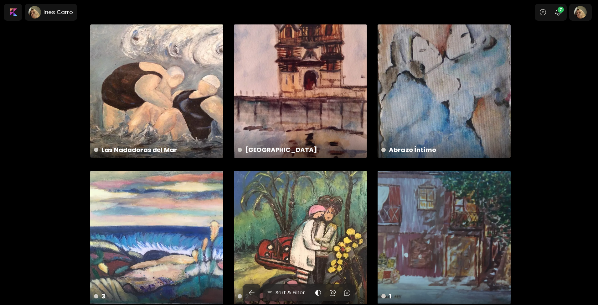
click at [59, 20] on div "Ines Carro" at bounding box center [51, 12] width 52 height 17
click at [59, 15] on h6 "Ines Carro" at bounding box center [58, 12] width 29 height 8
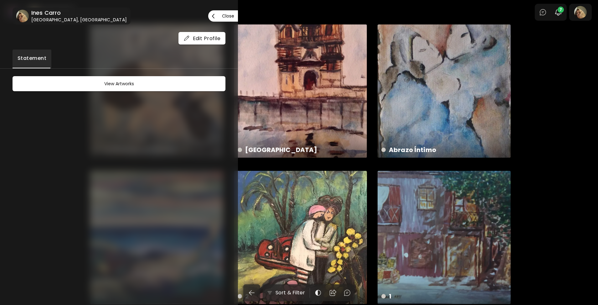
click at [228, 10] on span "Close" at bounding box center [223, 15] width 22 height 13
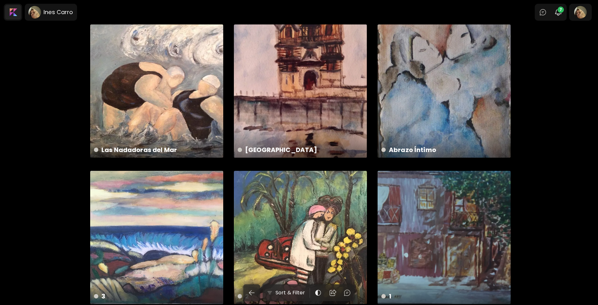
click at [13, 12] on div at bounding box center [13, 12] width 16 height 14
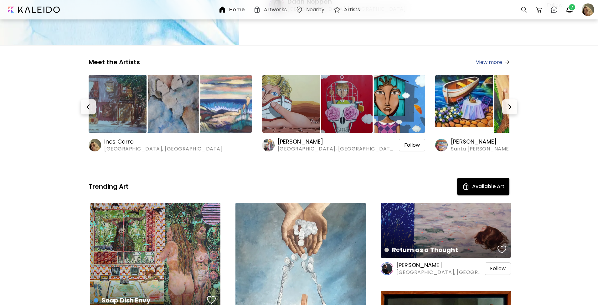
scroll to position [65, 0]
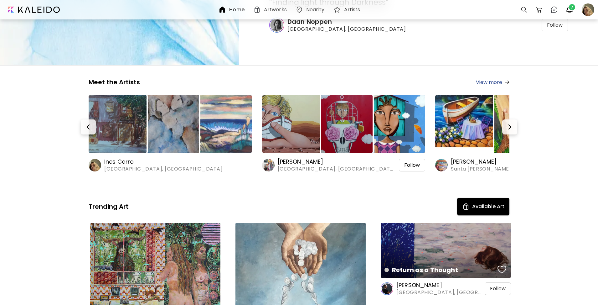
click at [108, 165] on span "[GEOGRAPHIC_DATA], [GEOGRAPHIC_DATA]" at bounding box center [163, 168] width 118 height 7
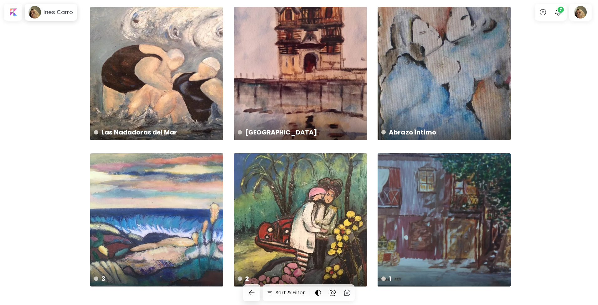
scroll to position [33, 0]
